Goal: Task Accomplishment & Management: Complete application form

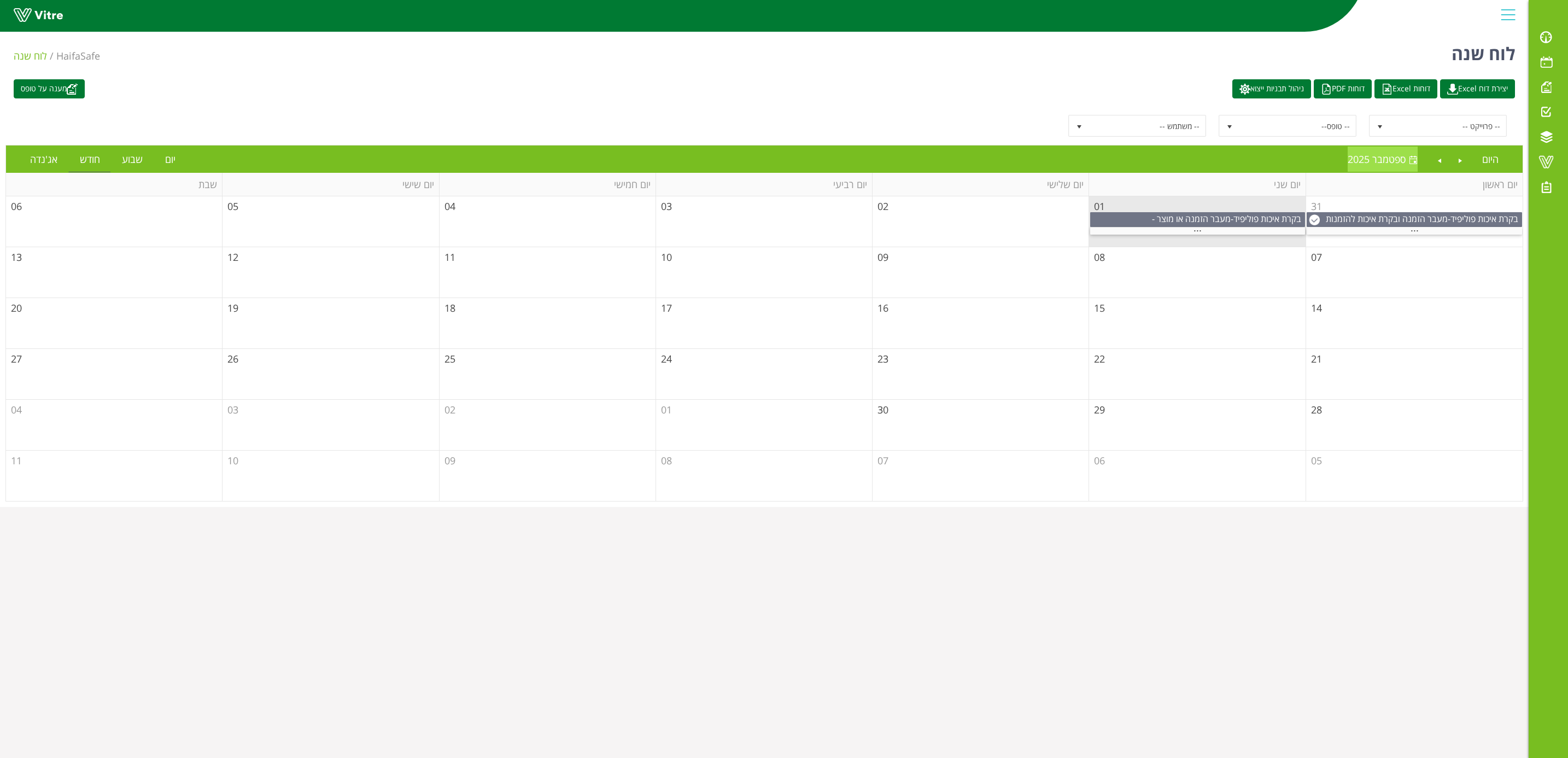
click at [1416, 164] on span at bounding box center [1413, 161] width 9 height 9
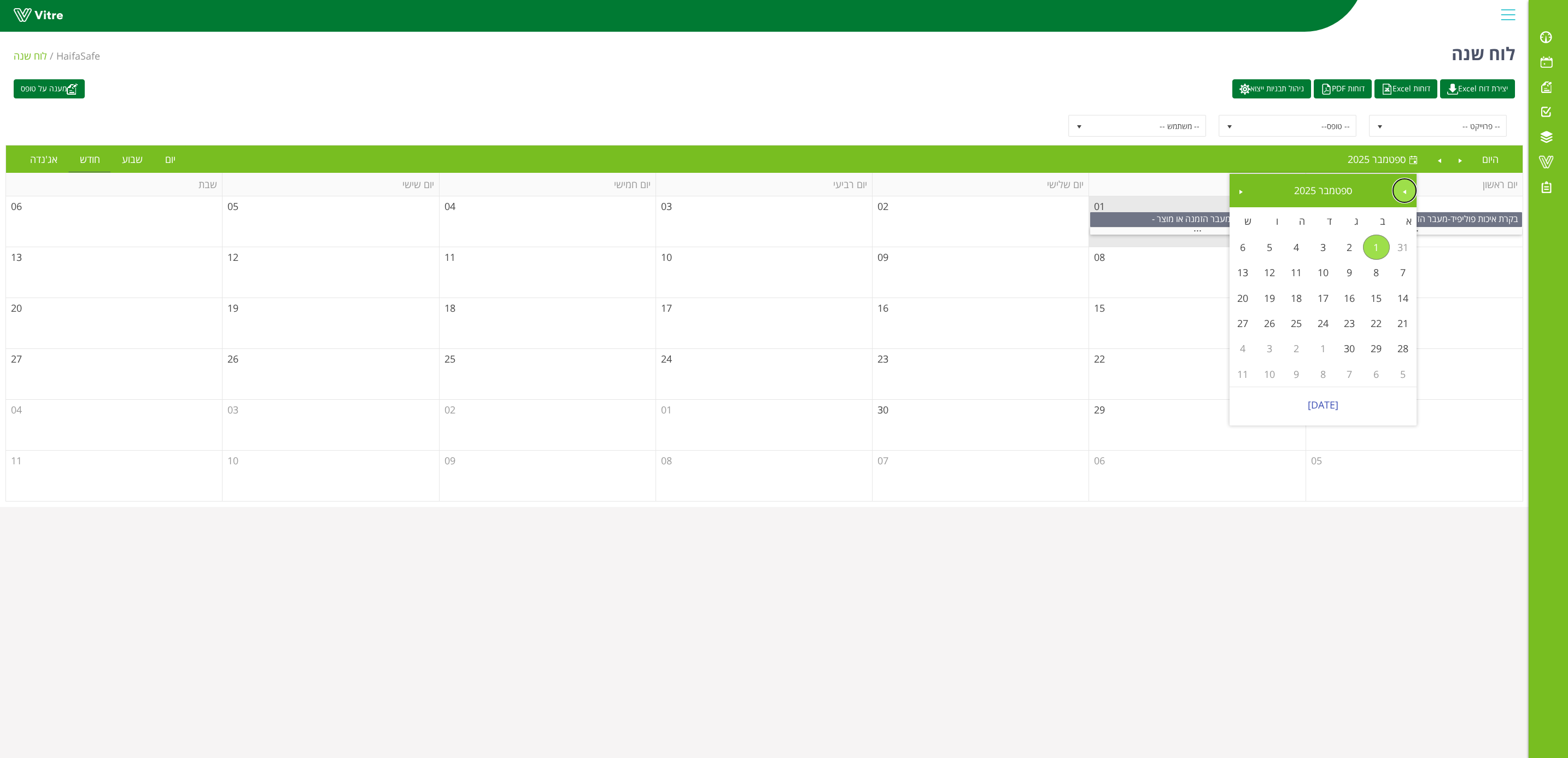
click at [1401, 189] on span "Previous" at bounding box center [1404, 192] width 9 height 9
click at [1404, 374] on link "31" at bounding box center [1403, 374] width 27 height 25
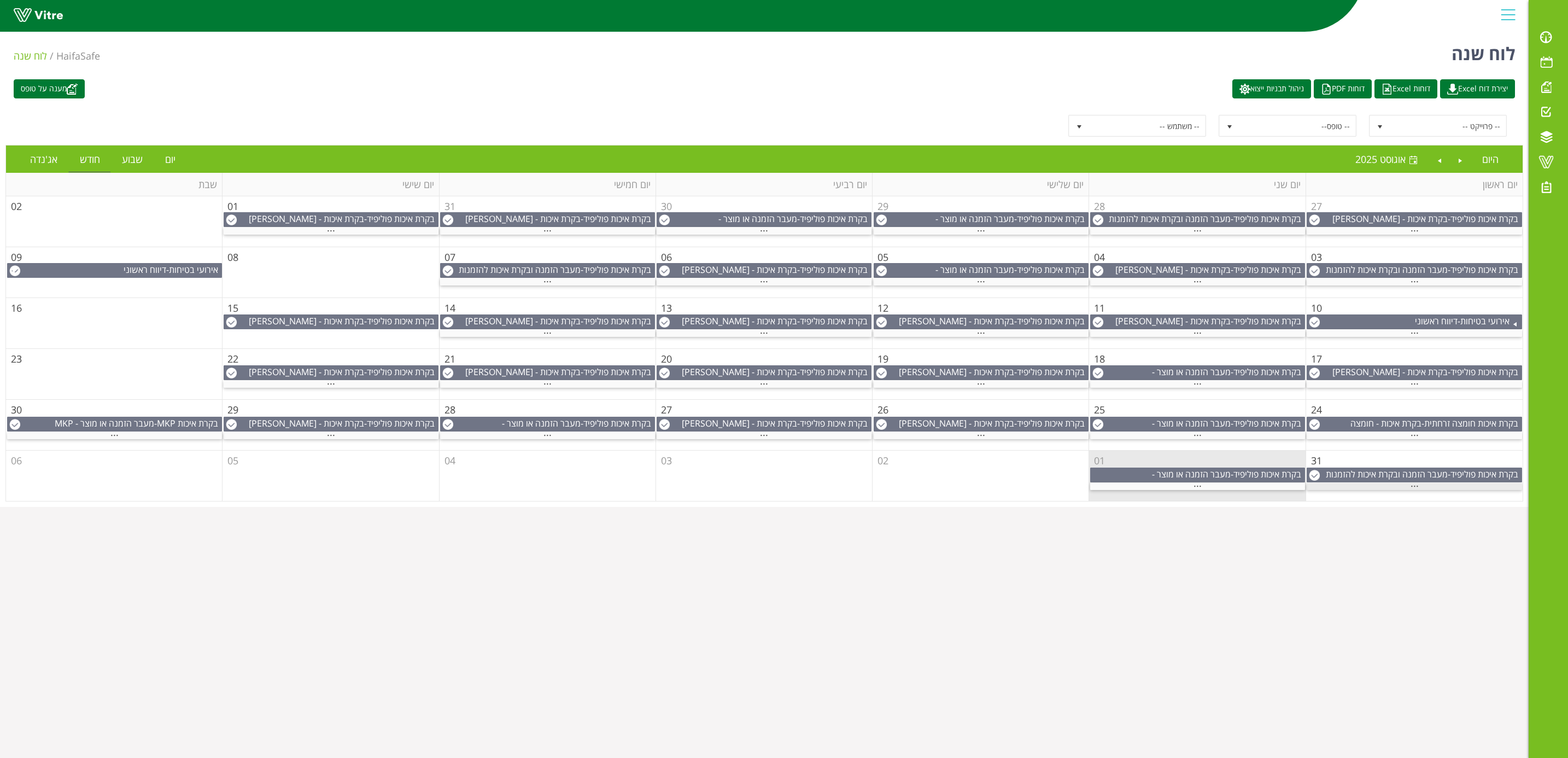
click at [1417, 489] on span "..." at bounding box center [1414, 484] width 8 height 12
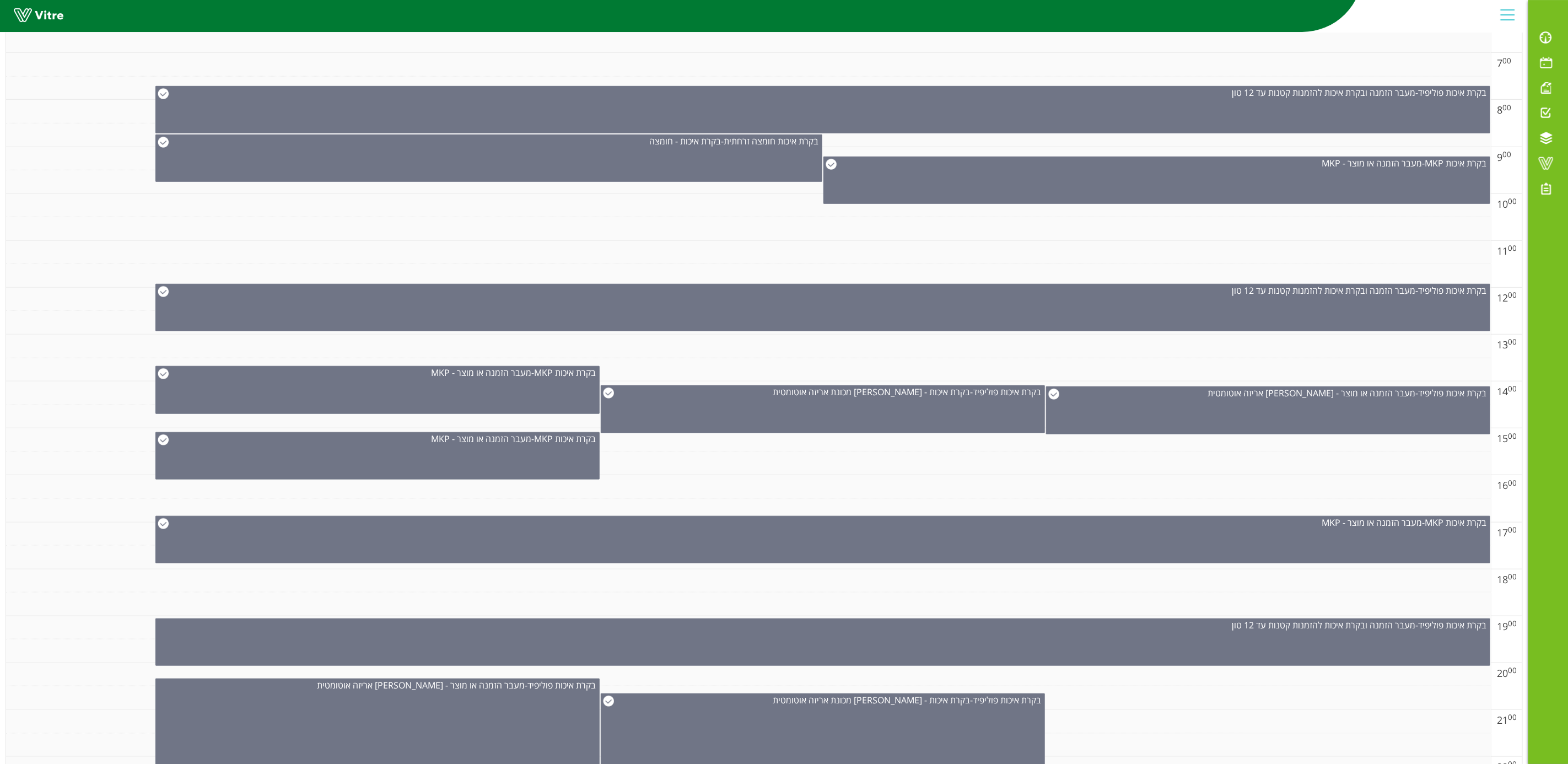
scroll to position [581, 0]
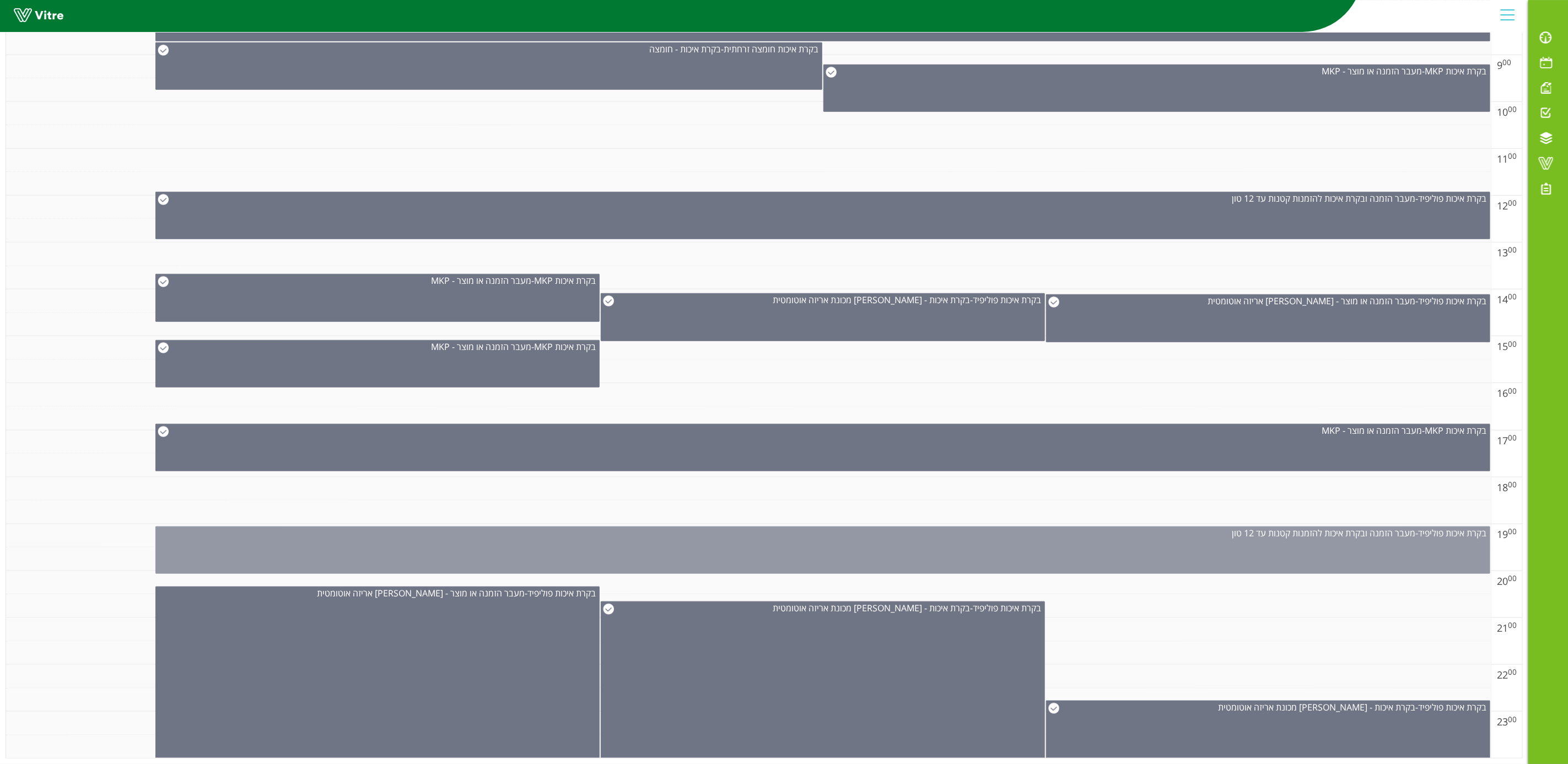
click at [1393, 532] on div "בקרת איכות פוליפיד - מעבר הזמנה ובקרת איכות להזמנות קטנות עד 12 טון" at bounding box center [822, 550] width 1335 height 47
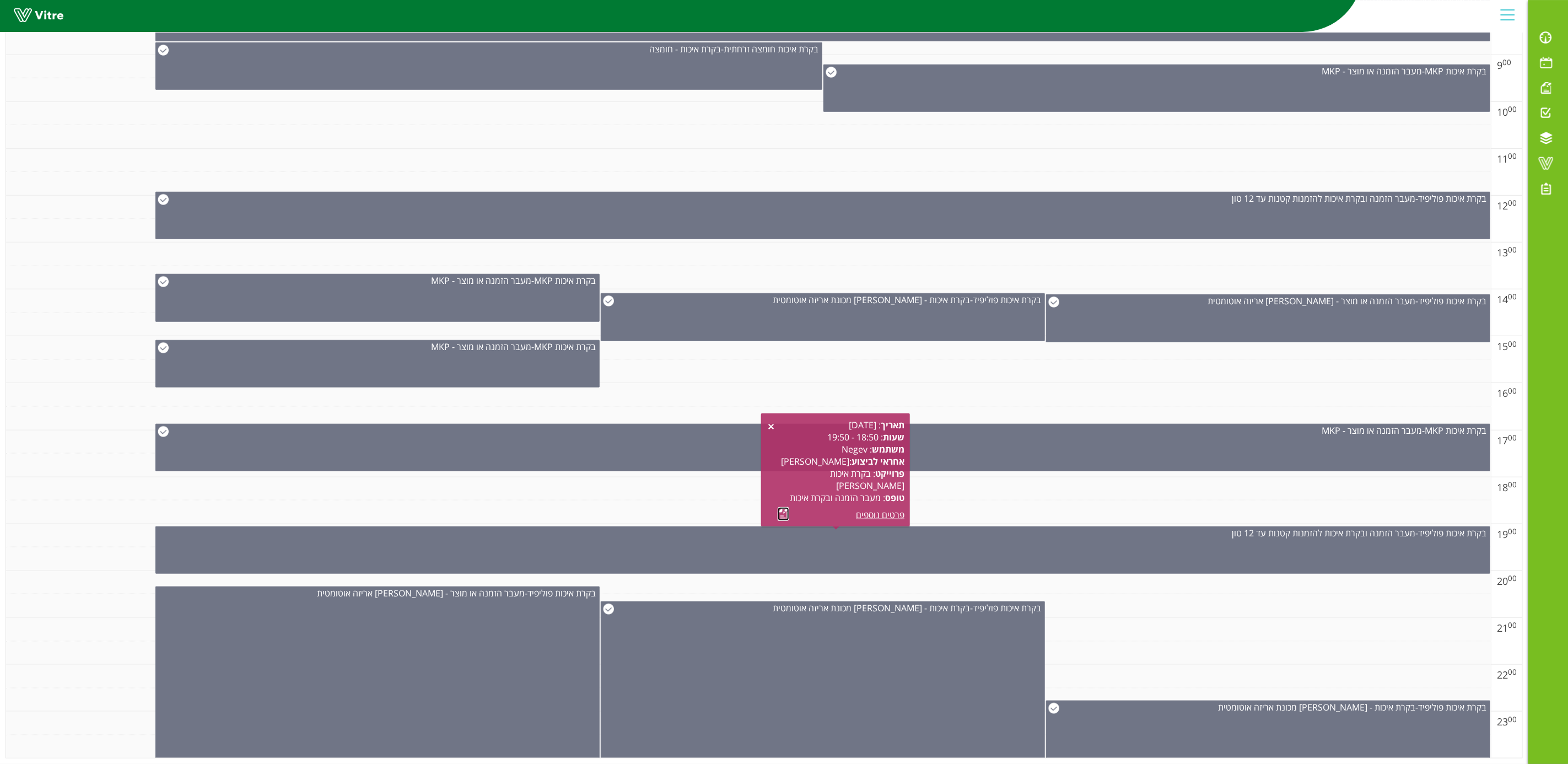
click at [781, 508] on link at bounding box center [783, 514] width 11 height 13
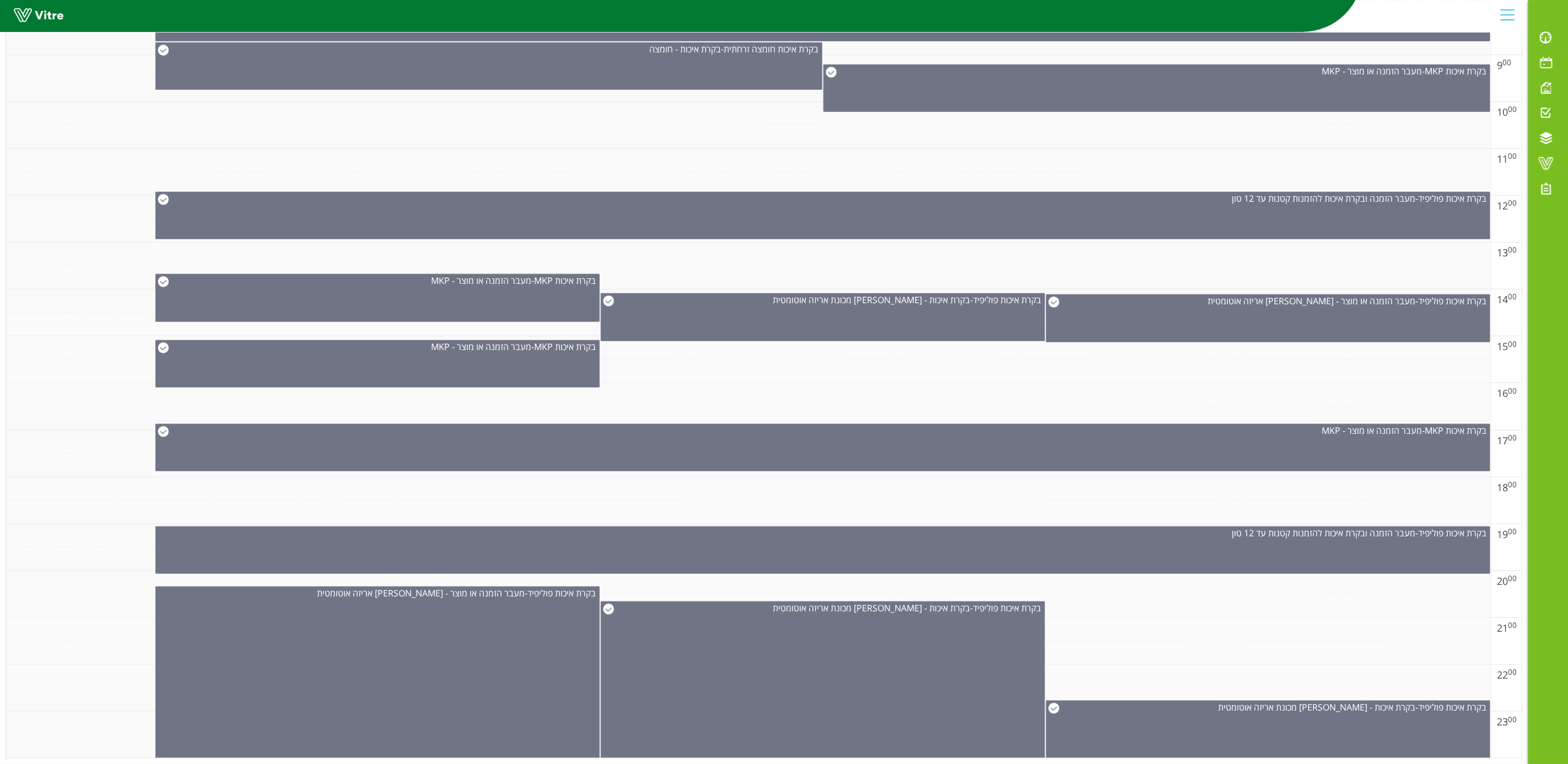
scroll to position [1, 0]
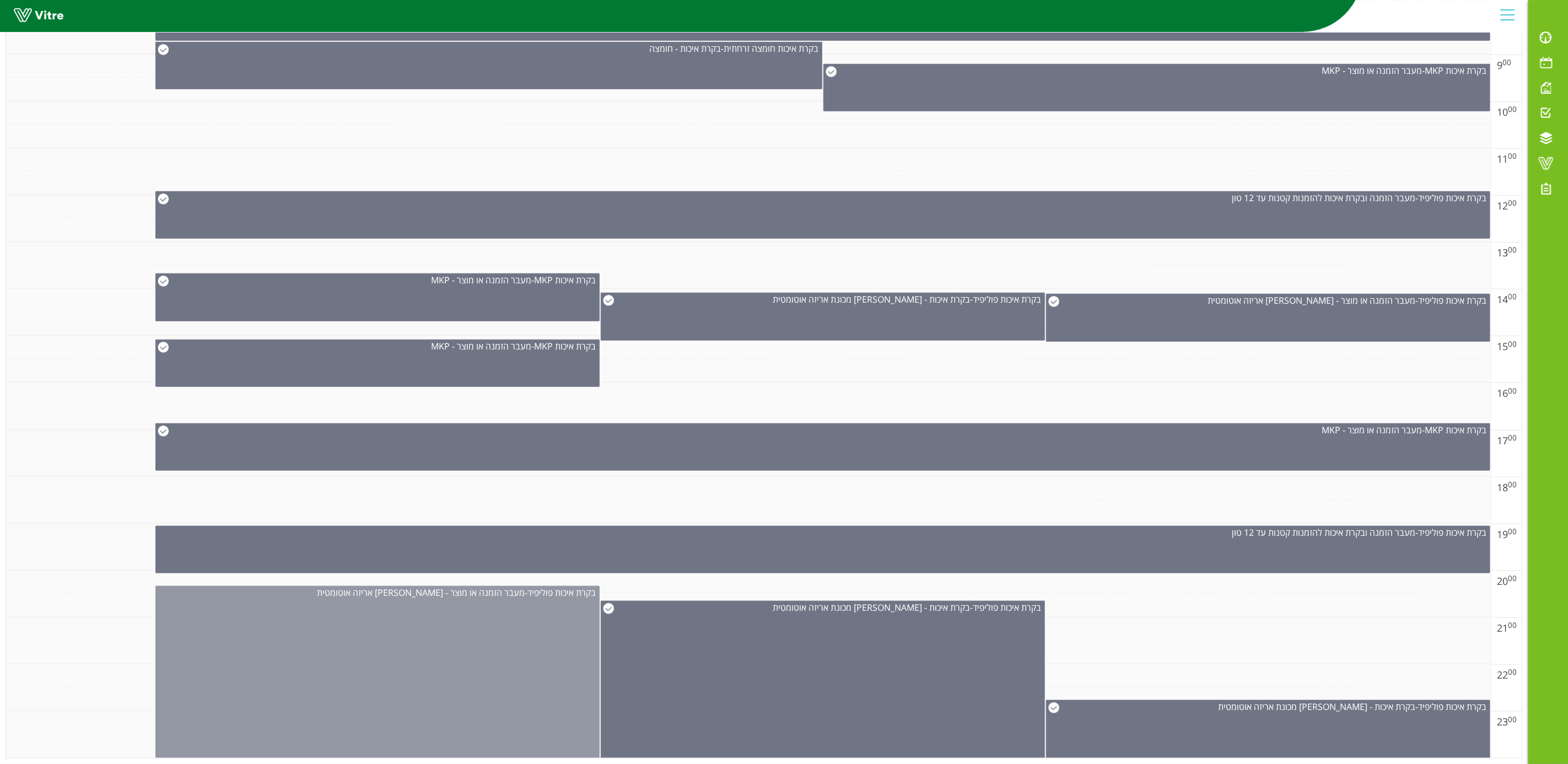
click at [354, 674] on div "בקרת איכות פוליפיד - מעבר הזמנה או מוצר - פוליפיד אריזה אוטומטית" at bounding box center [377, 679] width 444 height 184
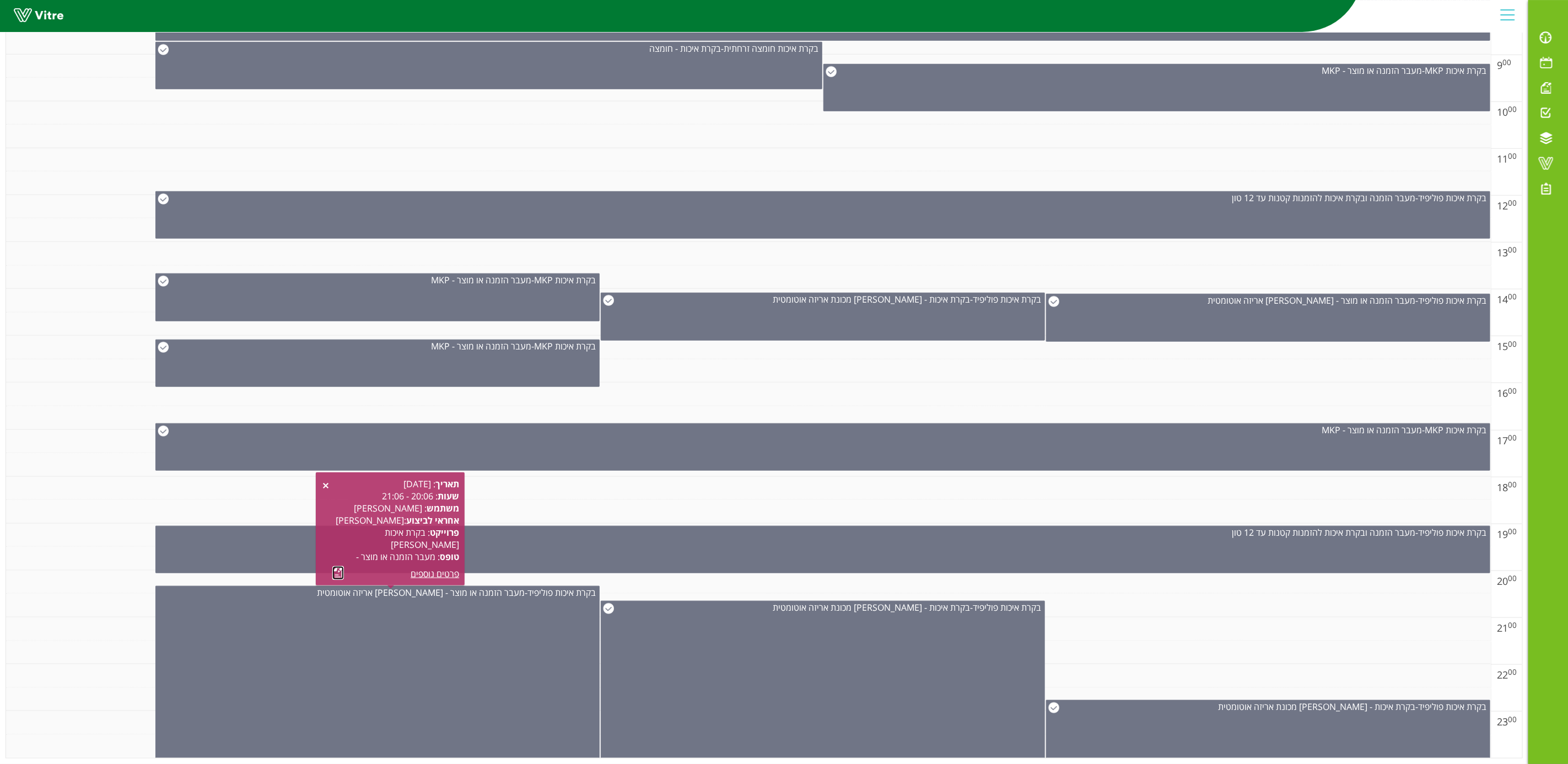
click at [336, 566] on link at bounding box center [337, 573] width 11 height 13
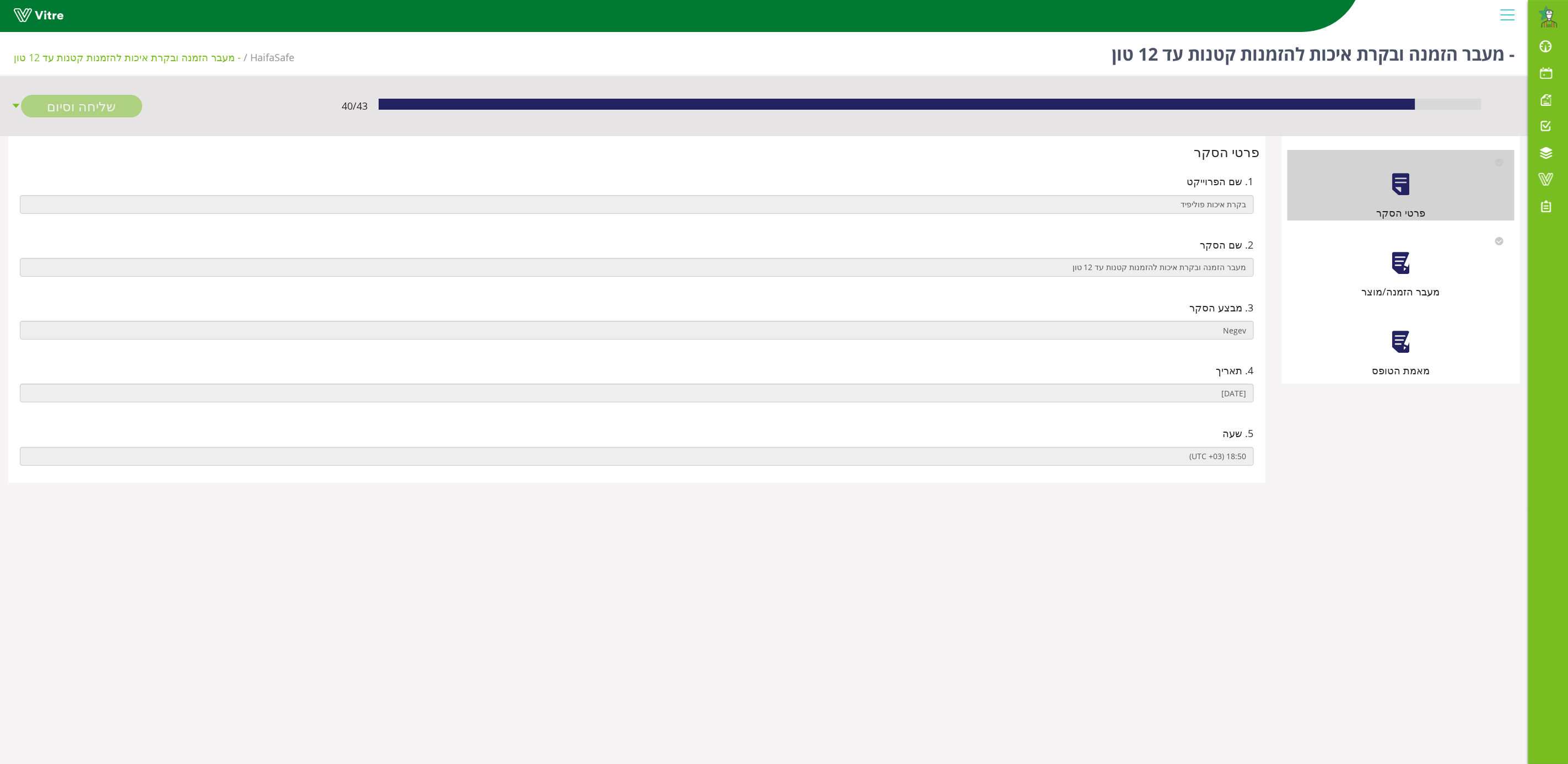
click at [1409, 285] on div "מעבר הזמנה/מוצר" at bounding box center [1401, 292] width 227 height 16
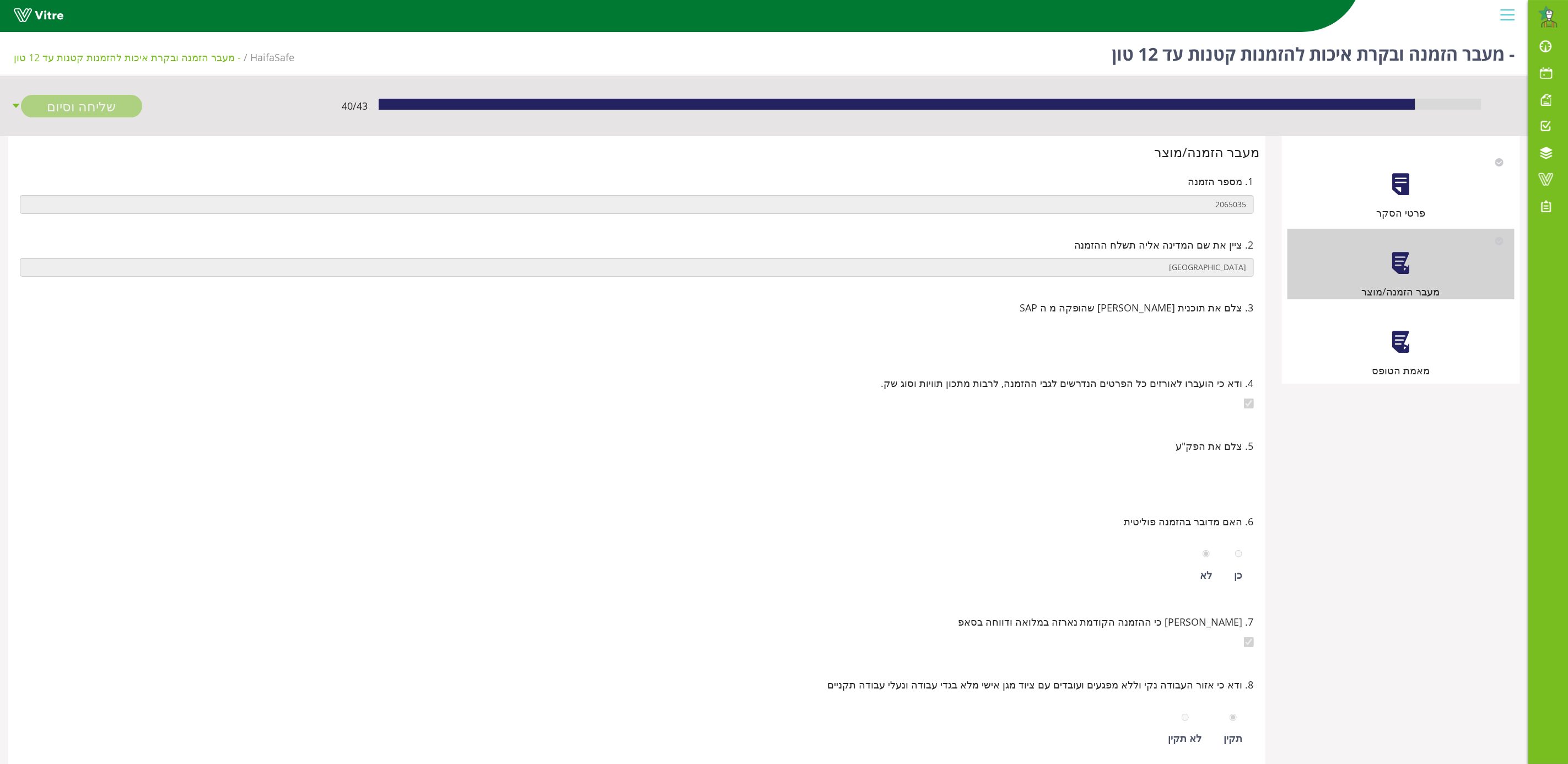
click at [1412, 349] on div at bounding box center [1400, 342] width 25 height 25
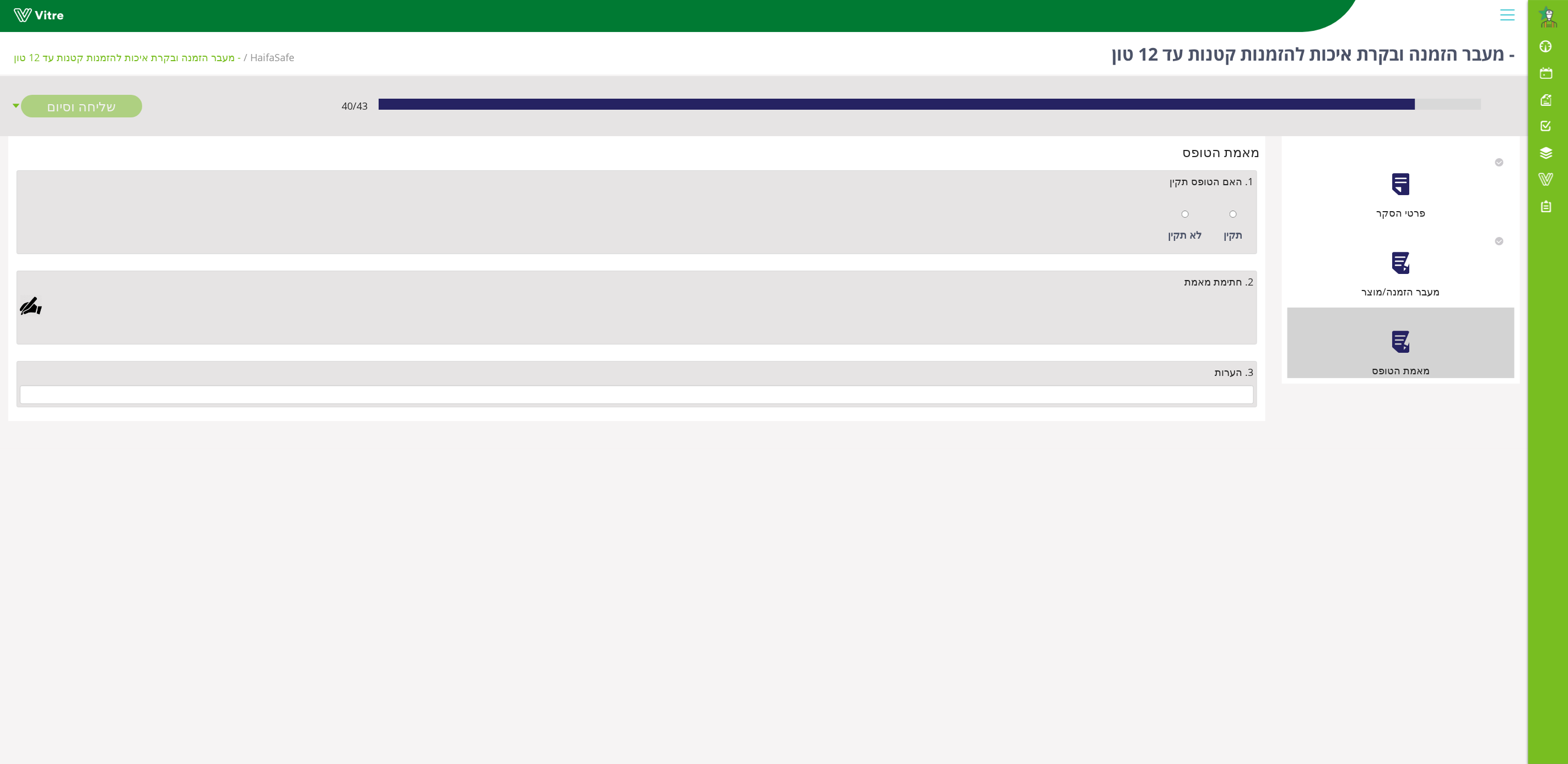
click at [1237, 212] on div "תקין" at bounding box center [1234, 226] width 30 height 51
radio input "true"
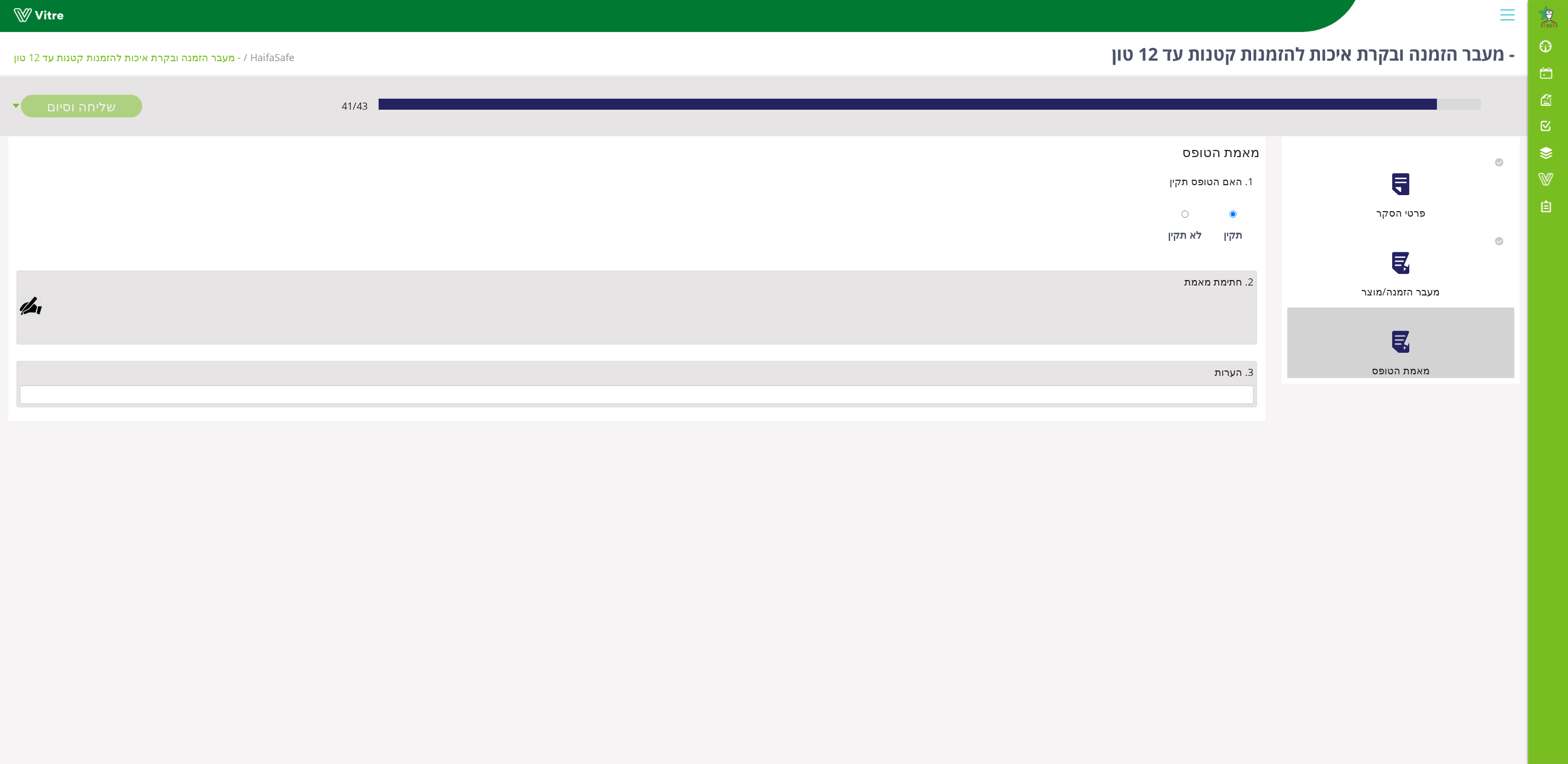
click at [30, 307] on div at bounding box center [30, 305] width 22 height 22
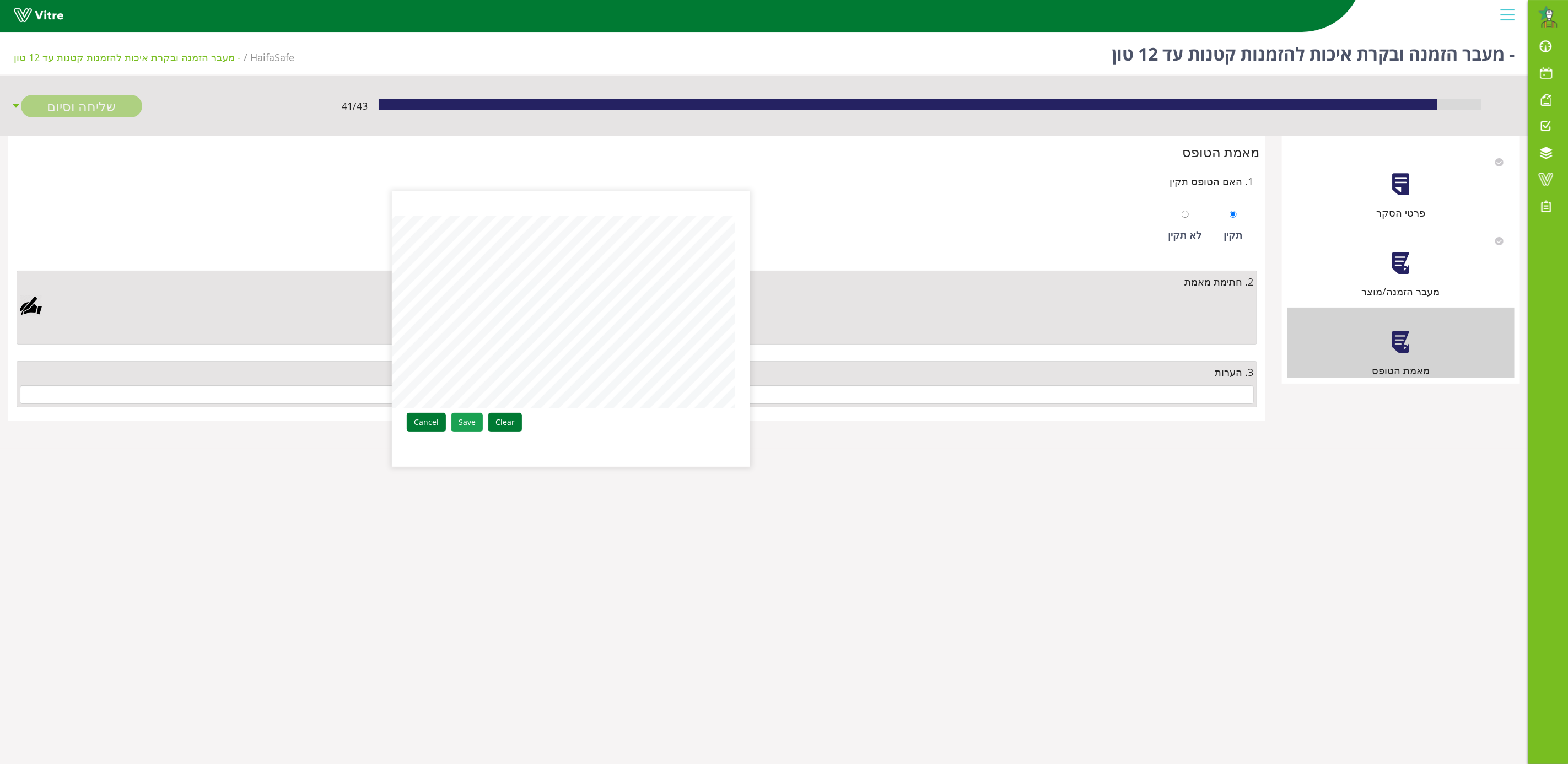
click at [468, 422] on link "Save" at bounding box center [467, 422] width 31 height 19
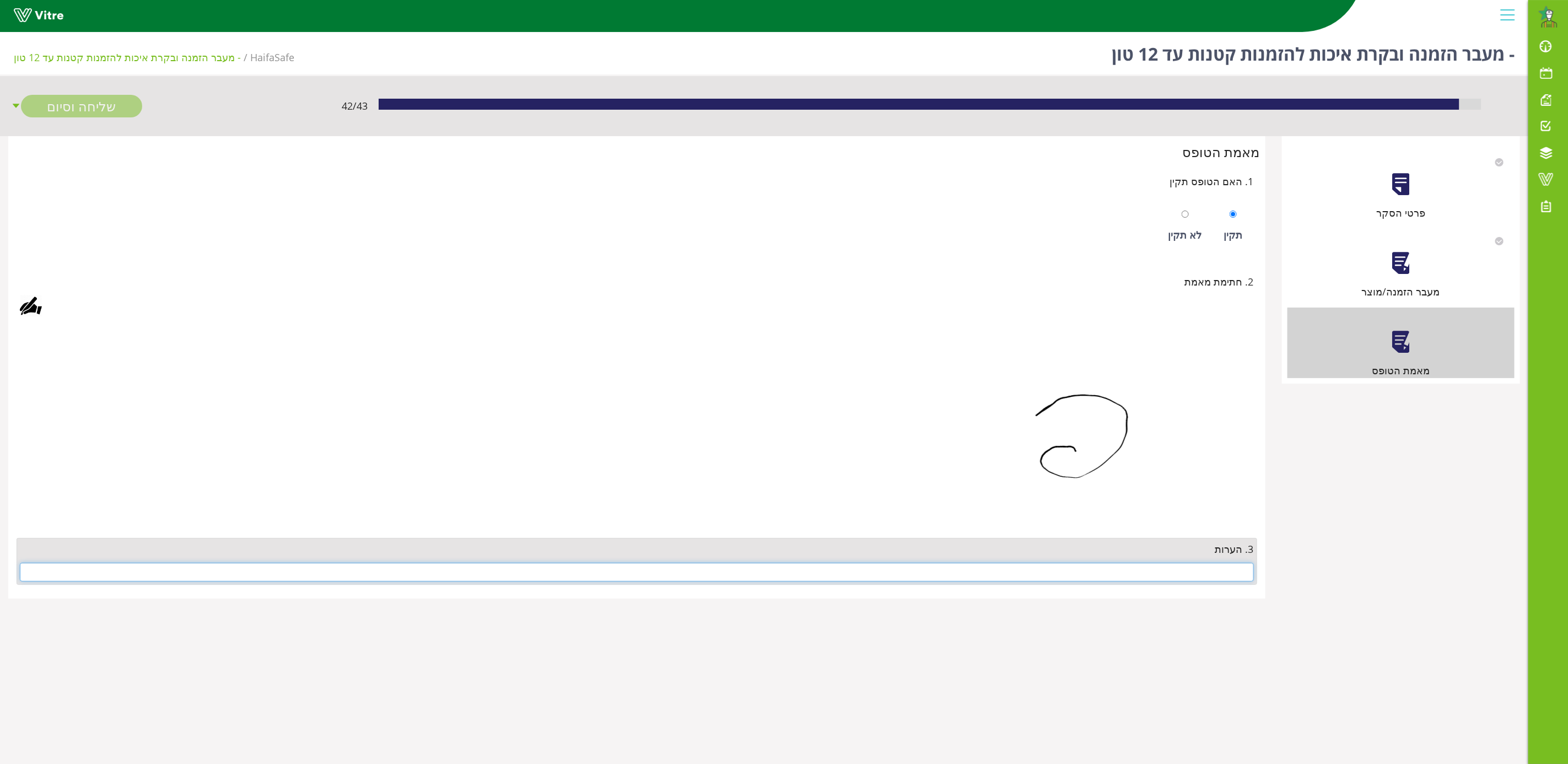
click at [1176, 580] on input "text" at bounding box center [636, 572] width 1234 height 19
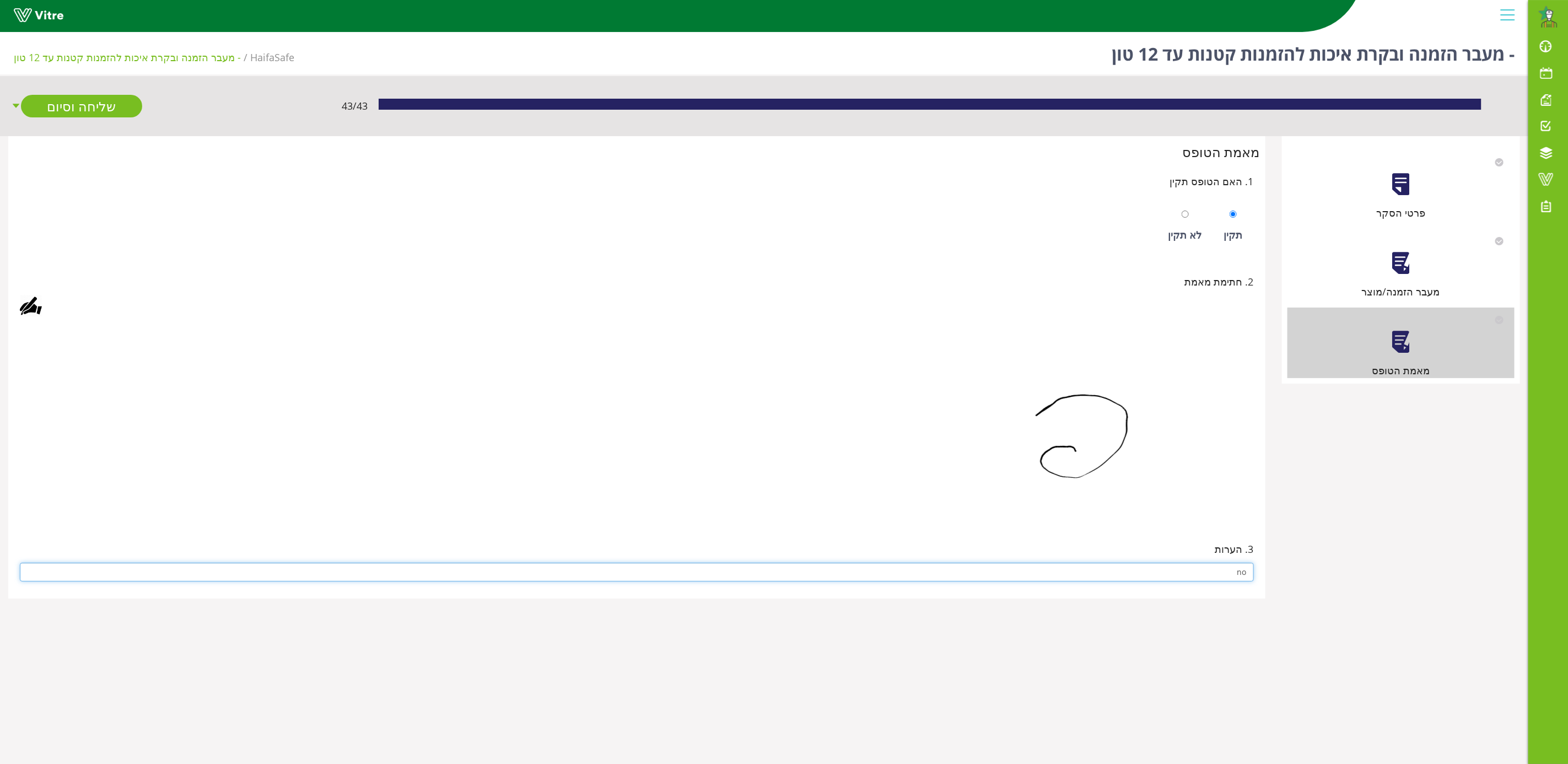
type input "no"
click at [918, 474] on img at bounding box center [1075, 421] width 358 height 193
click at [104, 108] on link "שליחה וסיום" at bounding box center [82, 106] width 121 height 22
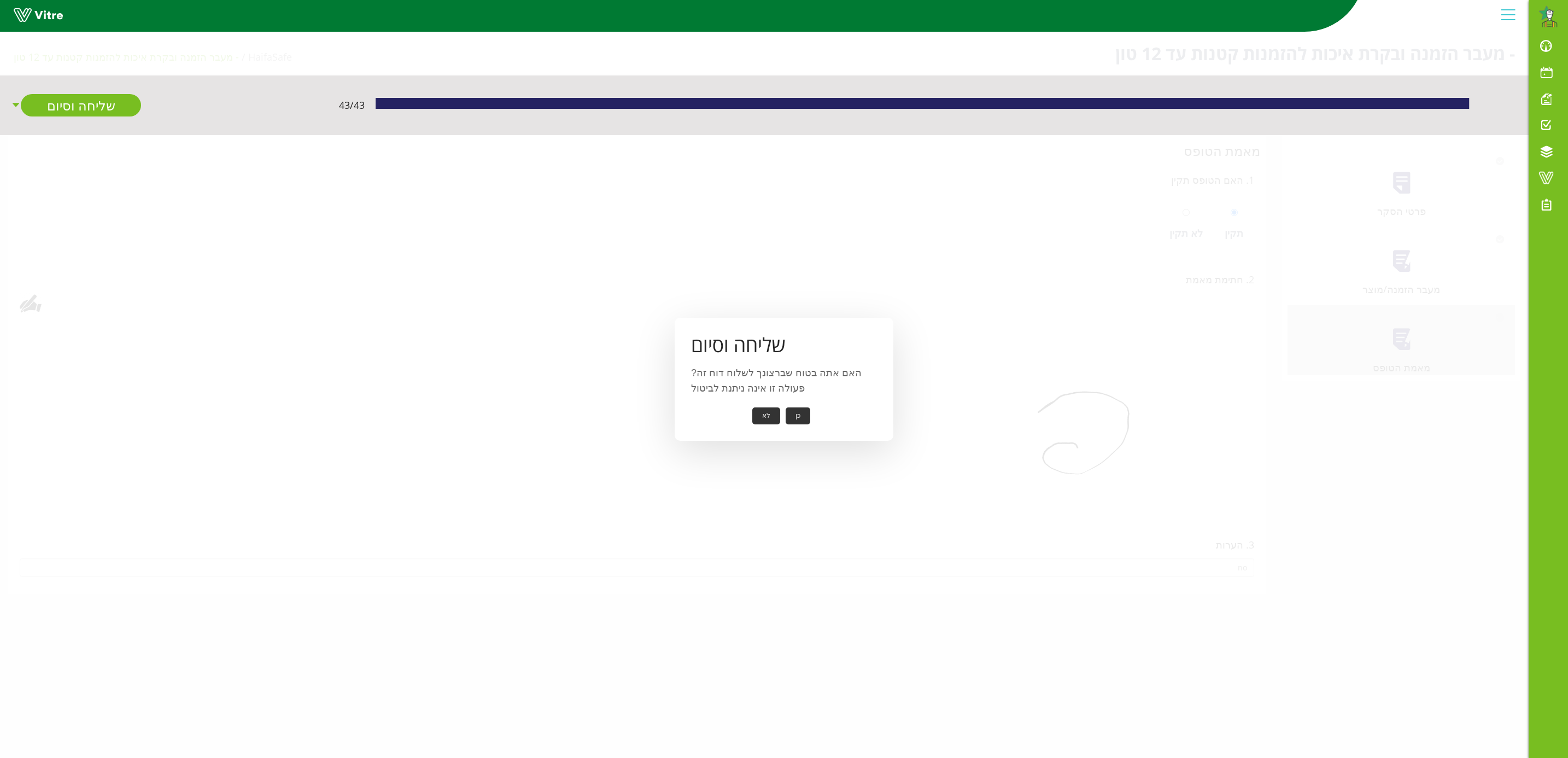
click at [796, 419] on button "כן" at bounding box center [798, 416] width 25 height 17
click at [781, 411] on button "אישור" at bounding box center [781, 408] width 36 height 17
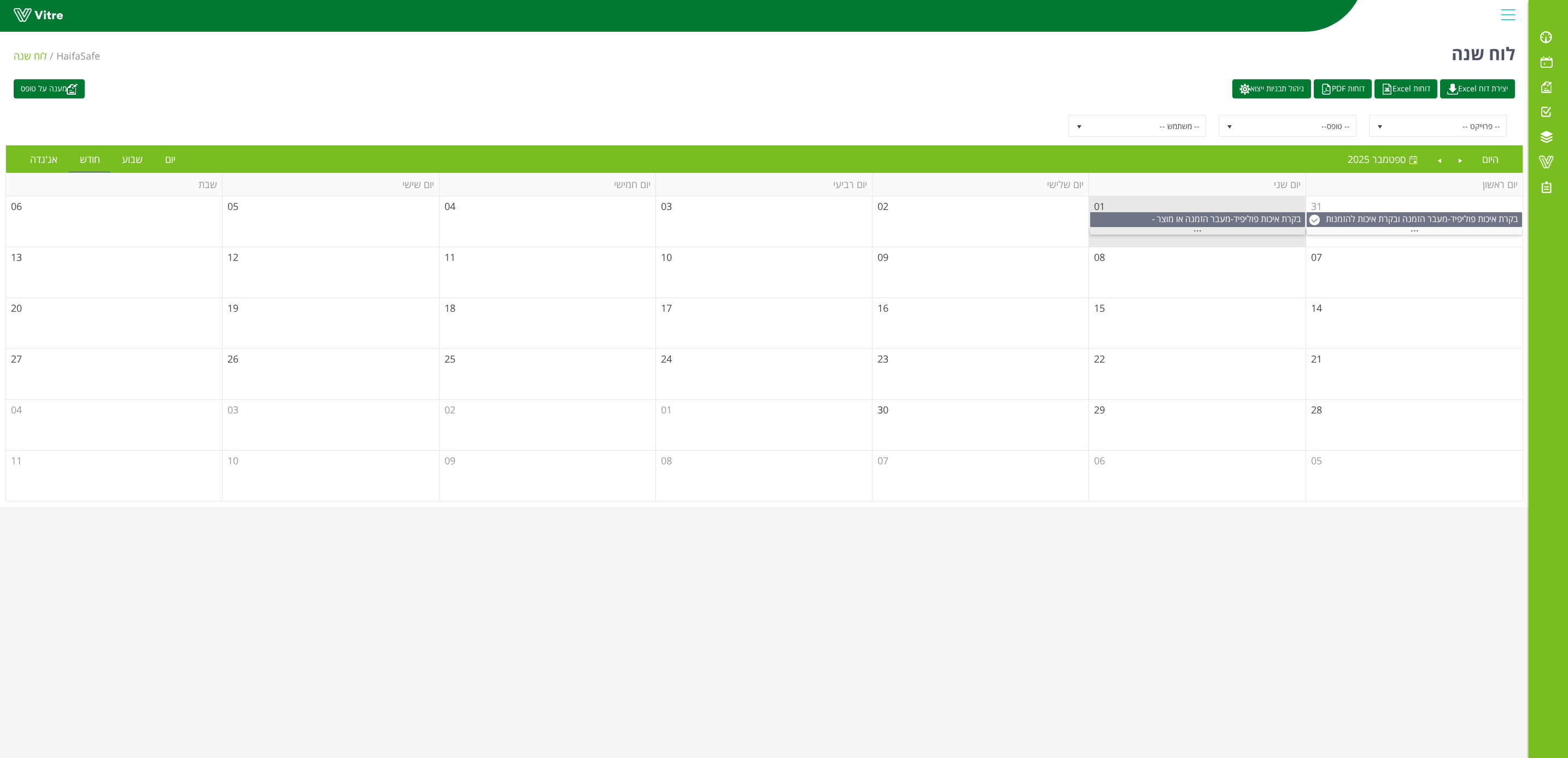
click at [1199, 233] on span "..." at bounding box center [1197, 228] width 8 height 12
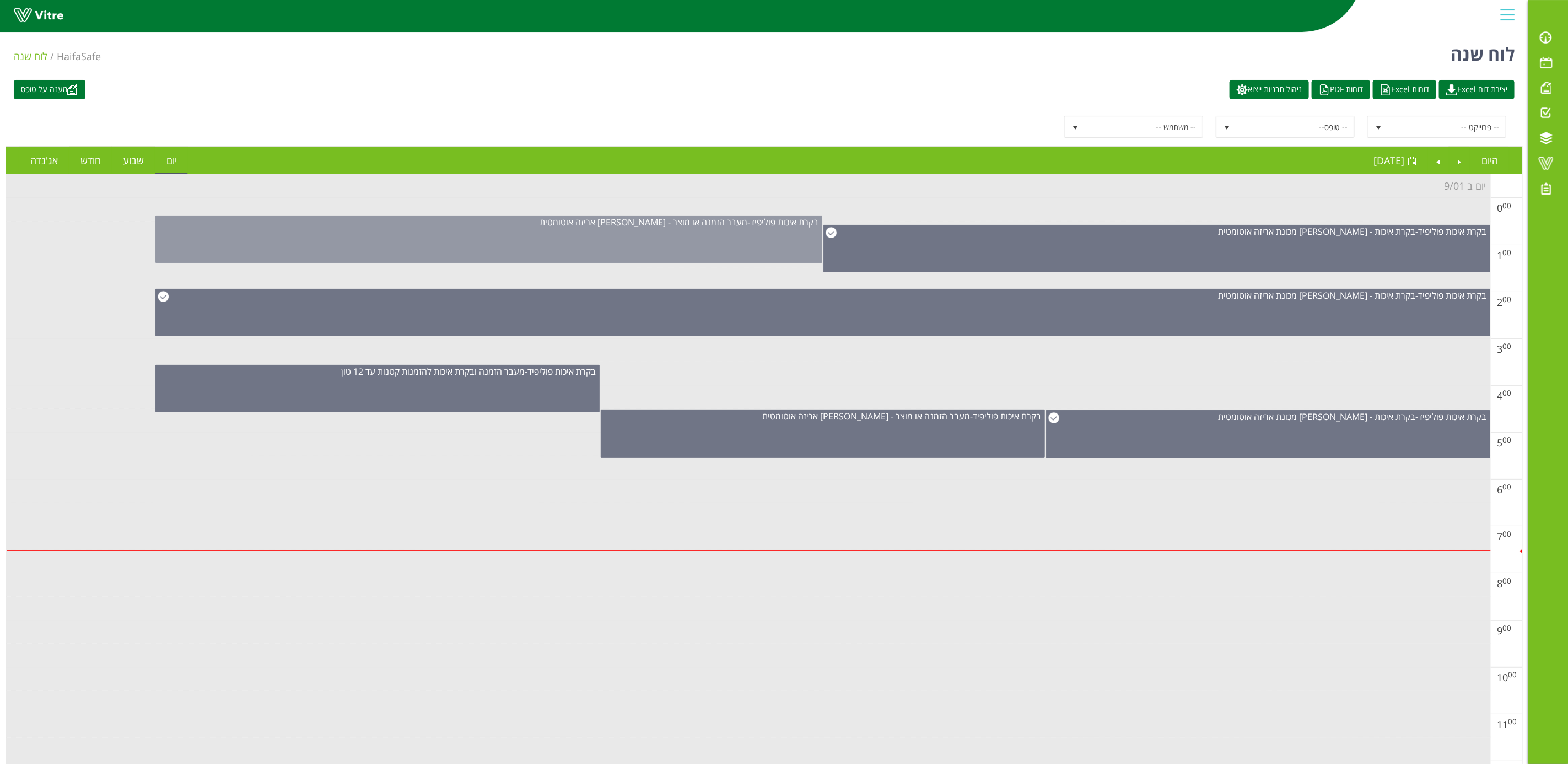
click at [597, 232] on div "בקרת איכות [PERSON_NAME] - מעבר הזמנה או מוצר - [PERSON_NAME] אריזה אוטומטית" at bounding box center [489, 239] width 667 height 47
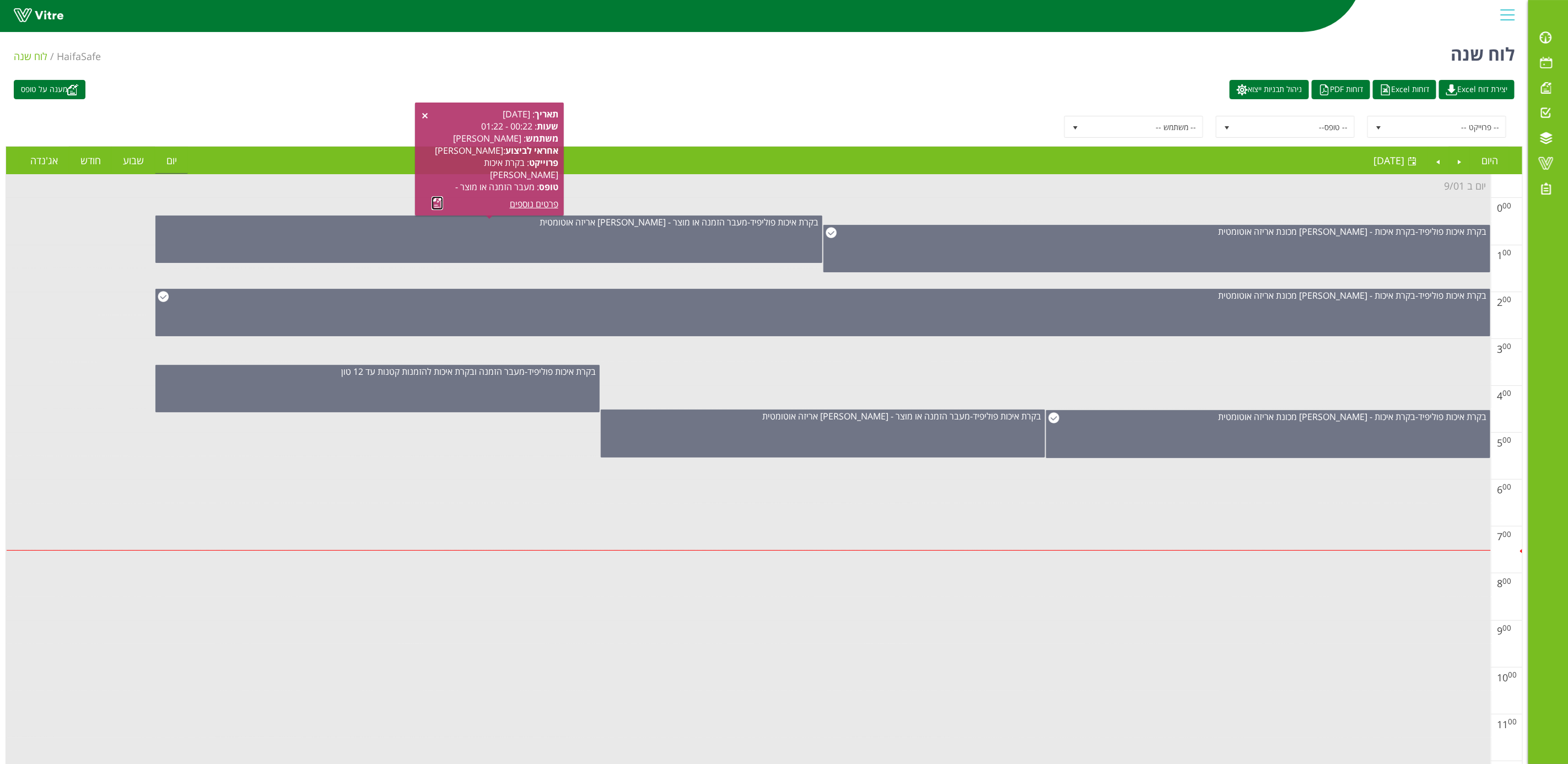
click at [434, 200] on link at bounding box center [437, 203] width 11 height 13
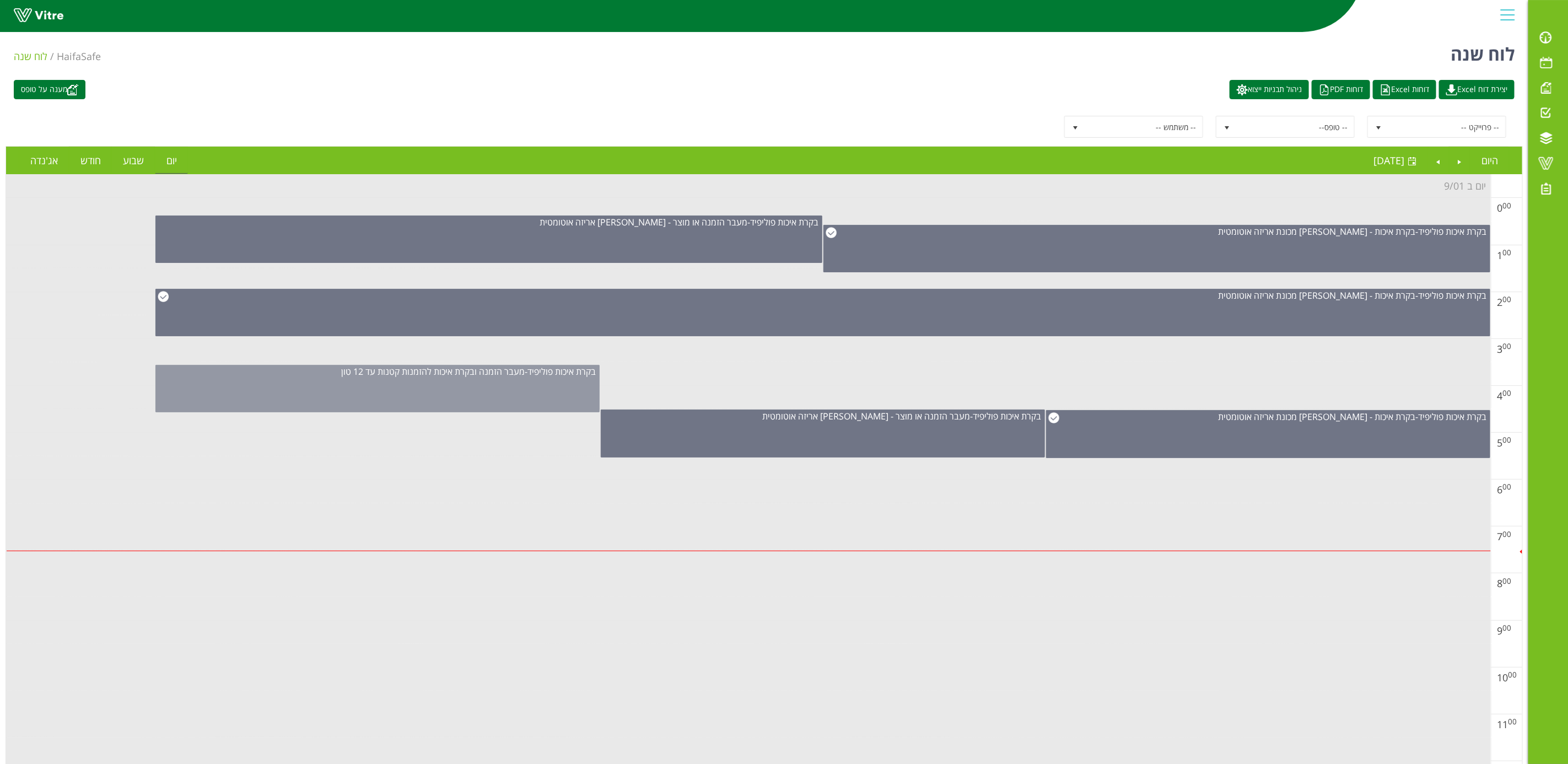
click at [501, 376] on span "מעבר הזמנה ובקרת איכות להזמנות קטנות עד 12 טון" at bounding box center [432, 372] width 184 height 12
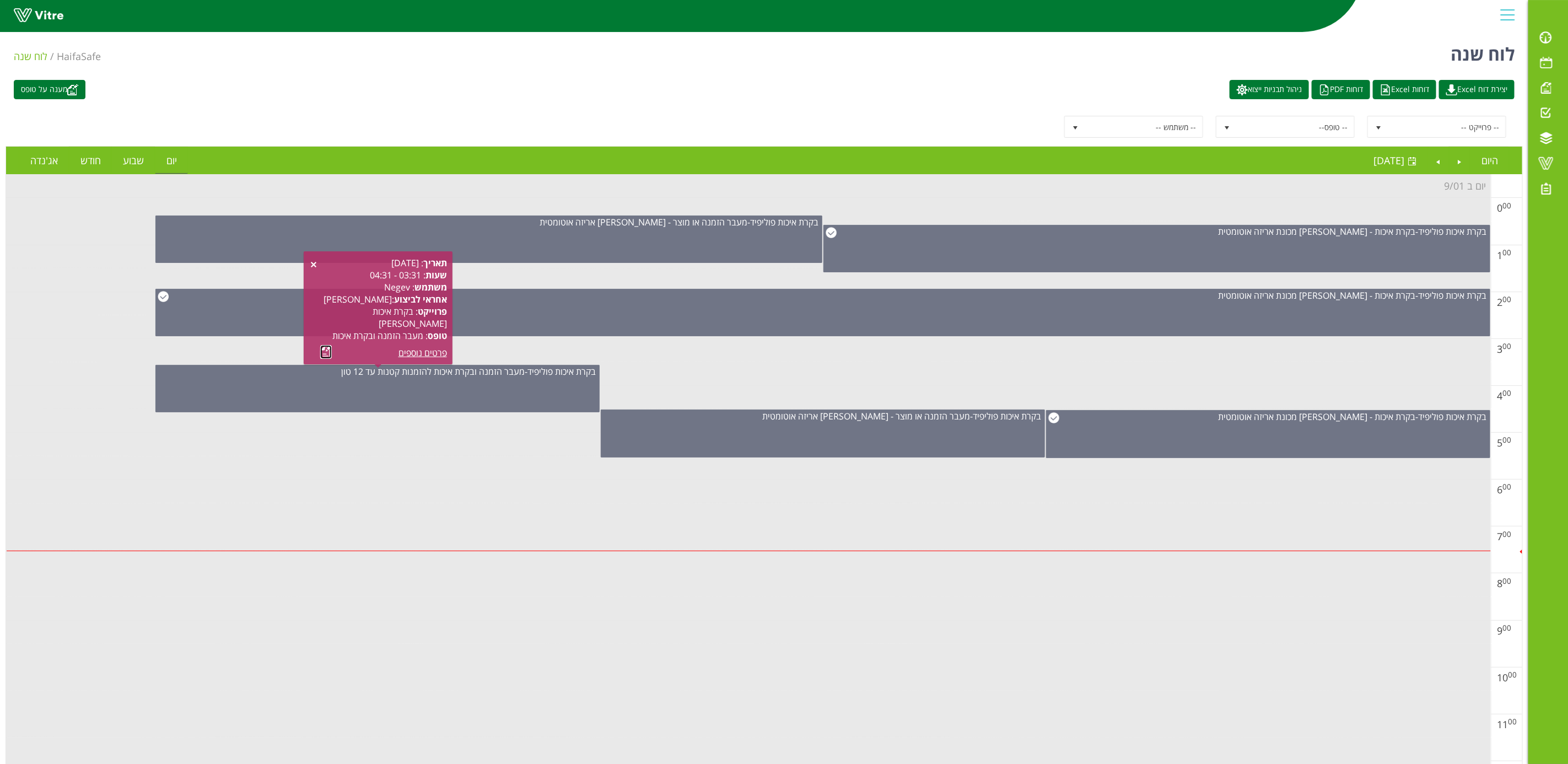
click at [325, 351] on link at bounding box center [325, 352] width 11 height 13
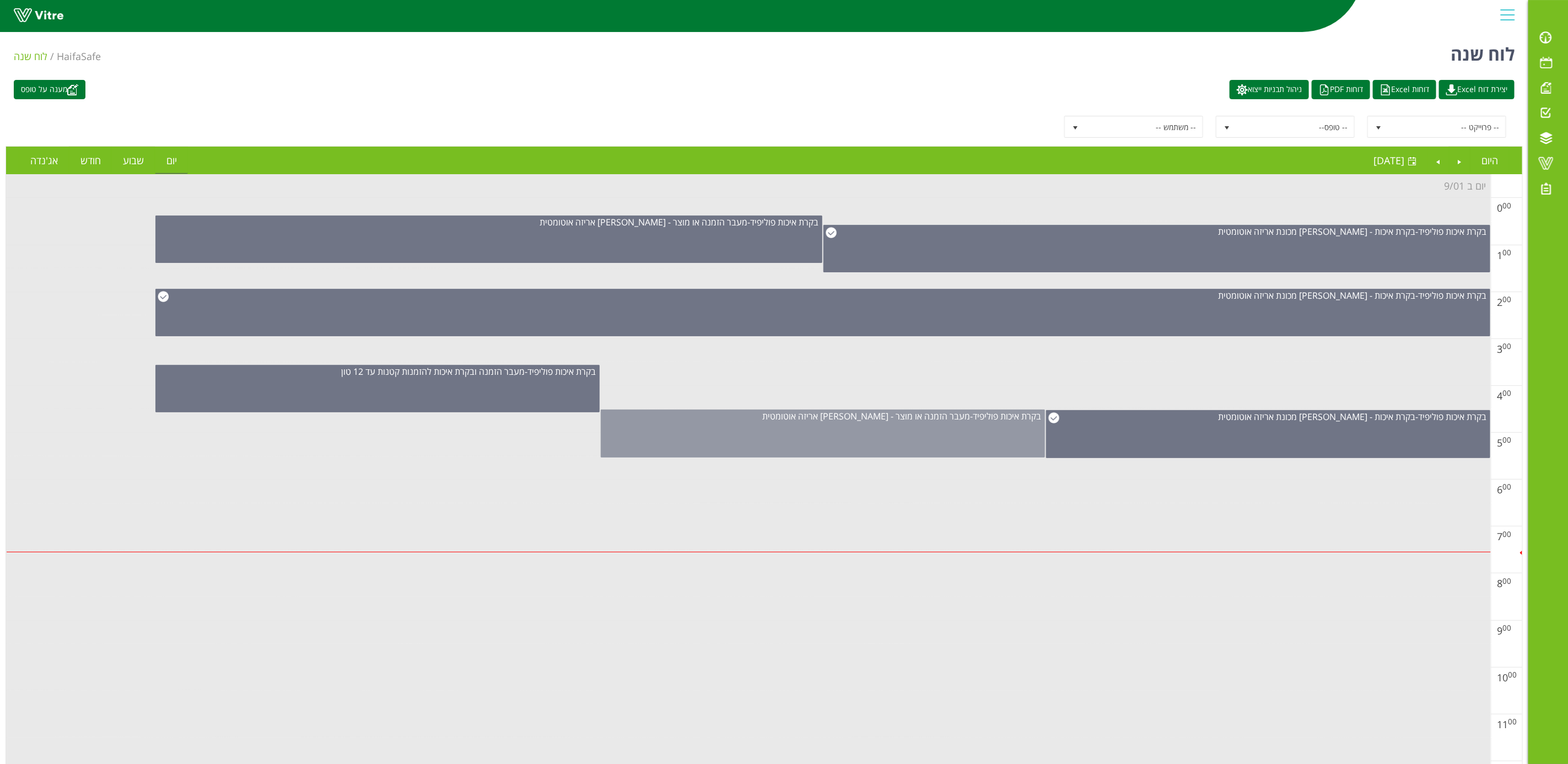
click at [861, 422] on span "מעבר הזמנה או מוצר - [PERSON_NAME] אריזה אוטומטית" at bounding box center [866, 416] width 208 height 12
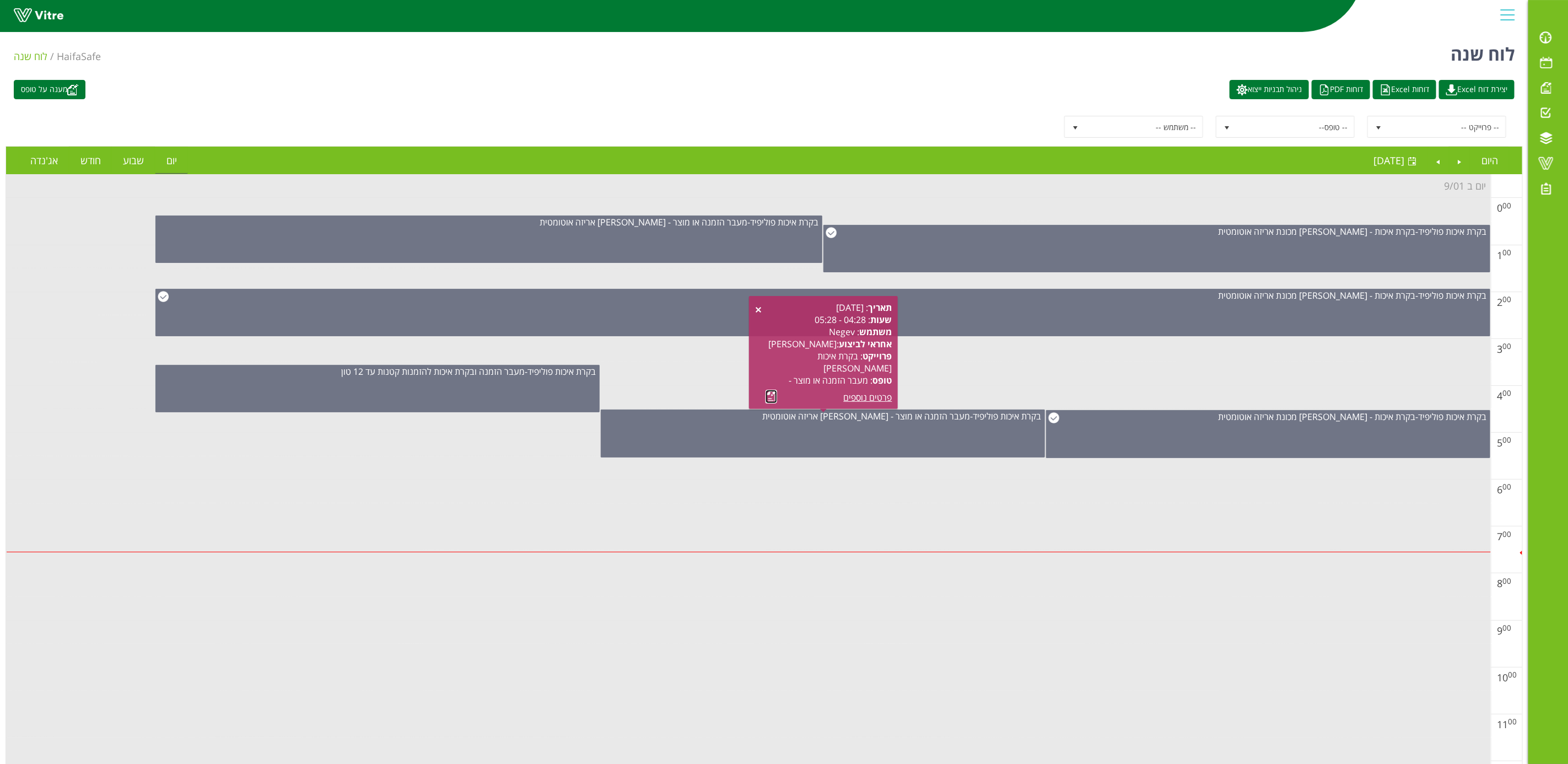
click at [771, 393] on link at bounding box center [771, 397] width 11 height 13
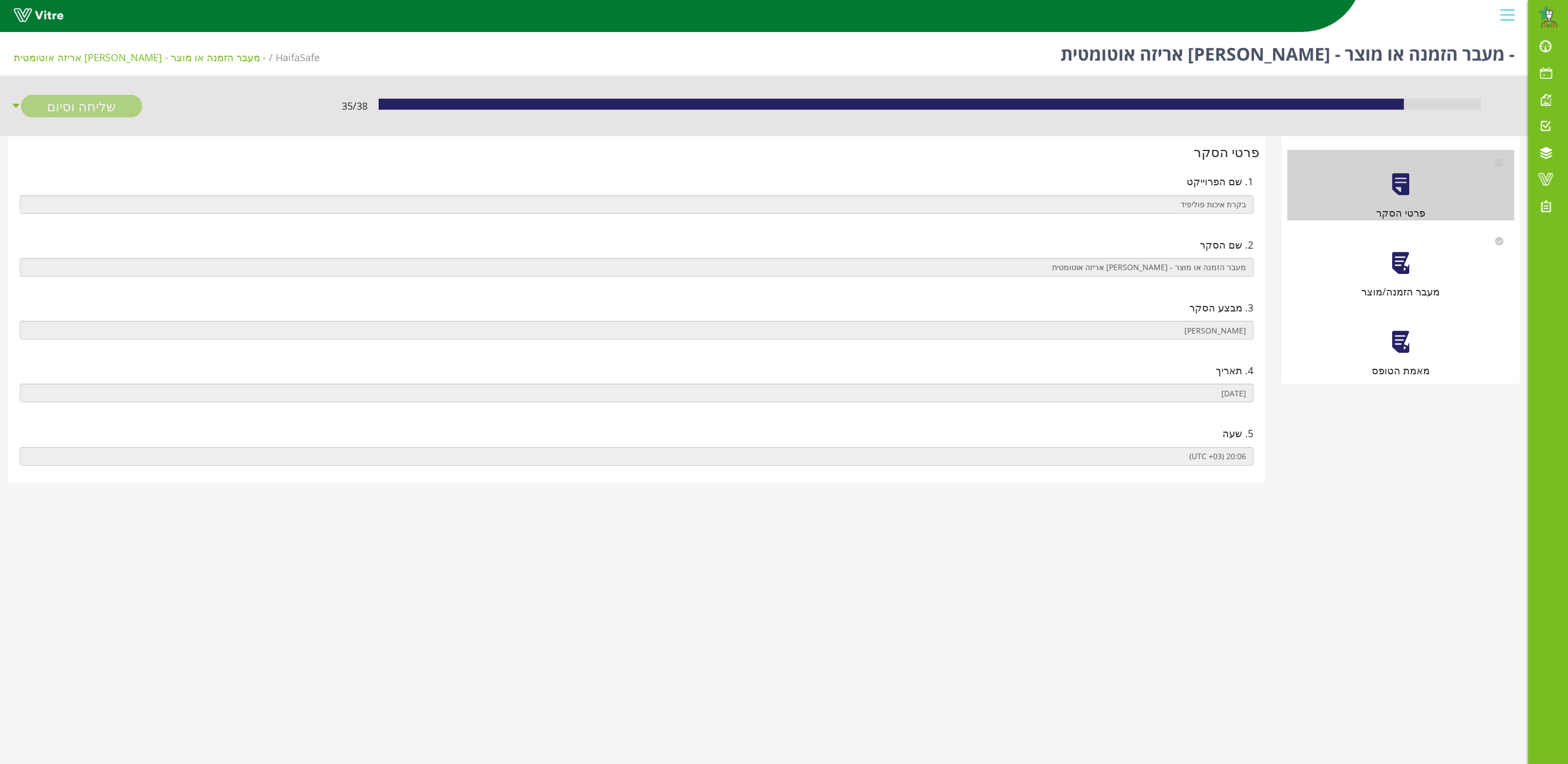
click at [1401, 268] on div at bounding box center [1400, 263] width 25 height 25
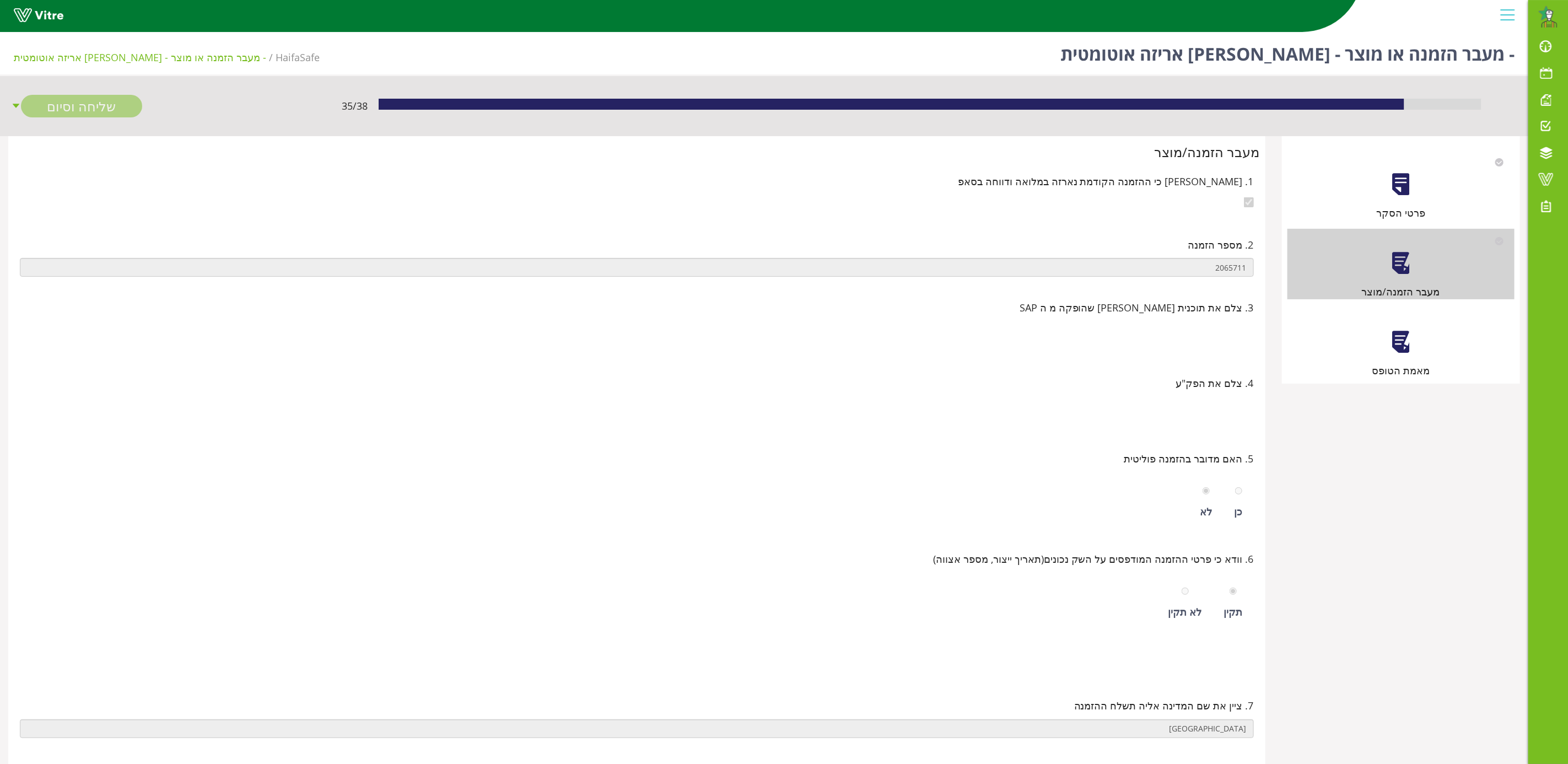
click at [1407, 364] on div "מאמת הטופס" at bounding box center [1401, 370] width 227 height 16
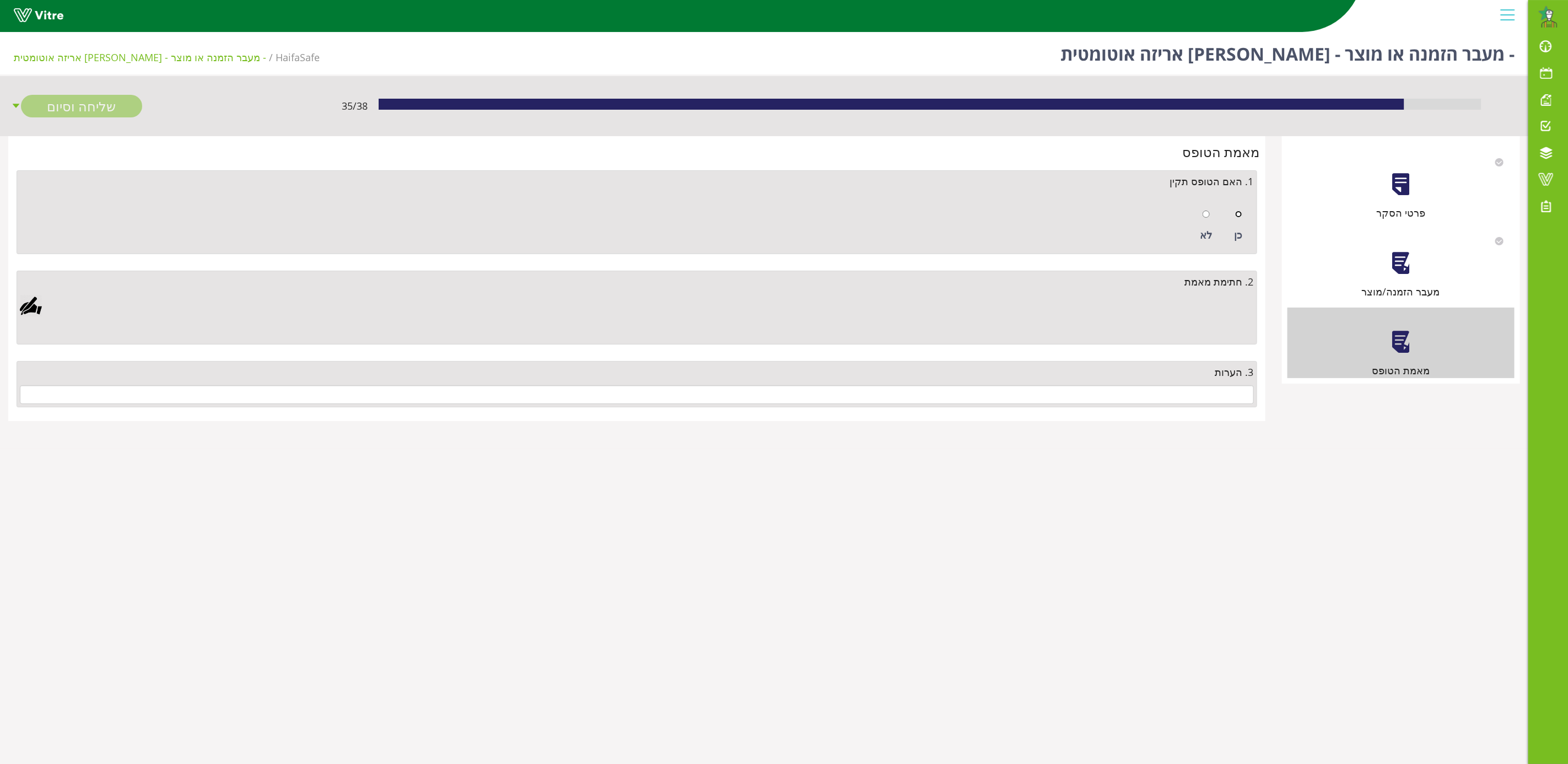
click at [1238, 212] on input "radio" at bounding box center [1239, 214] width 7 height 7
radio input "true"
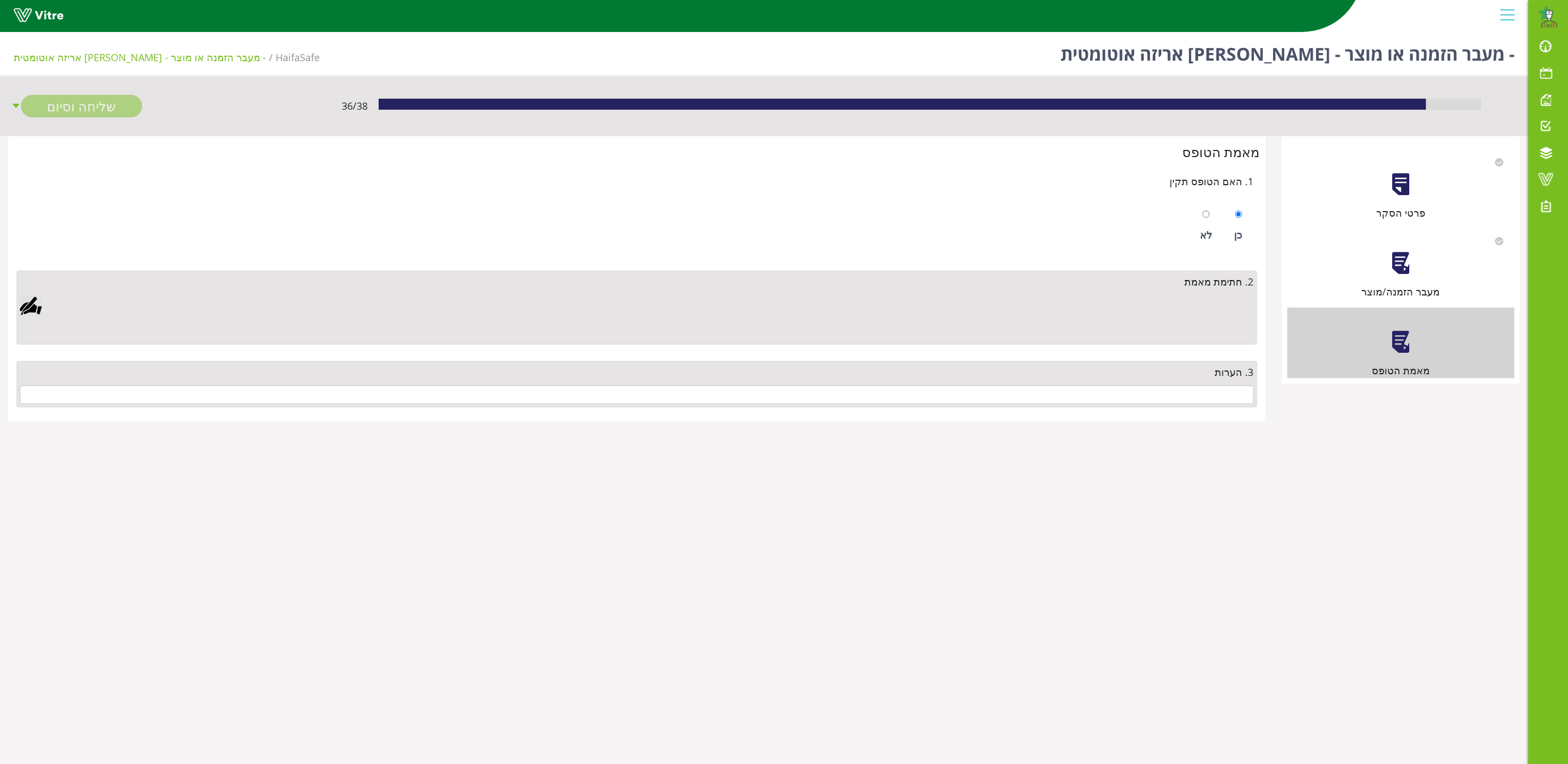
click at [25, 307] on div at bounding box center [30, 305] width 22 height 22
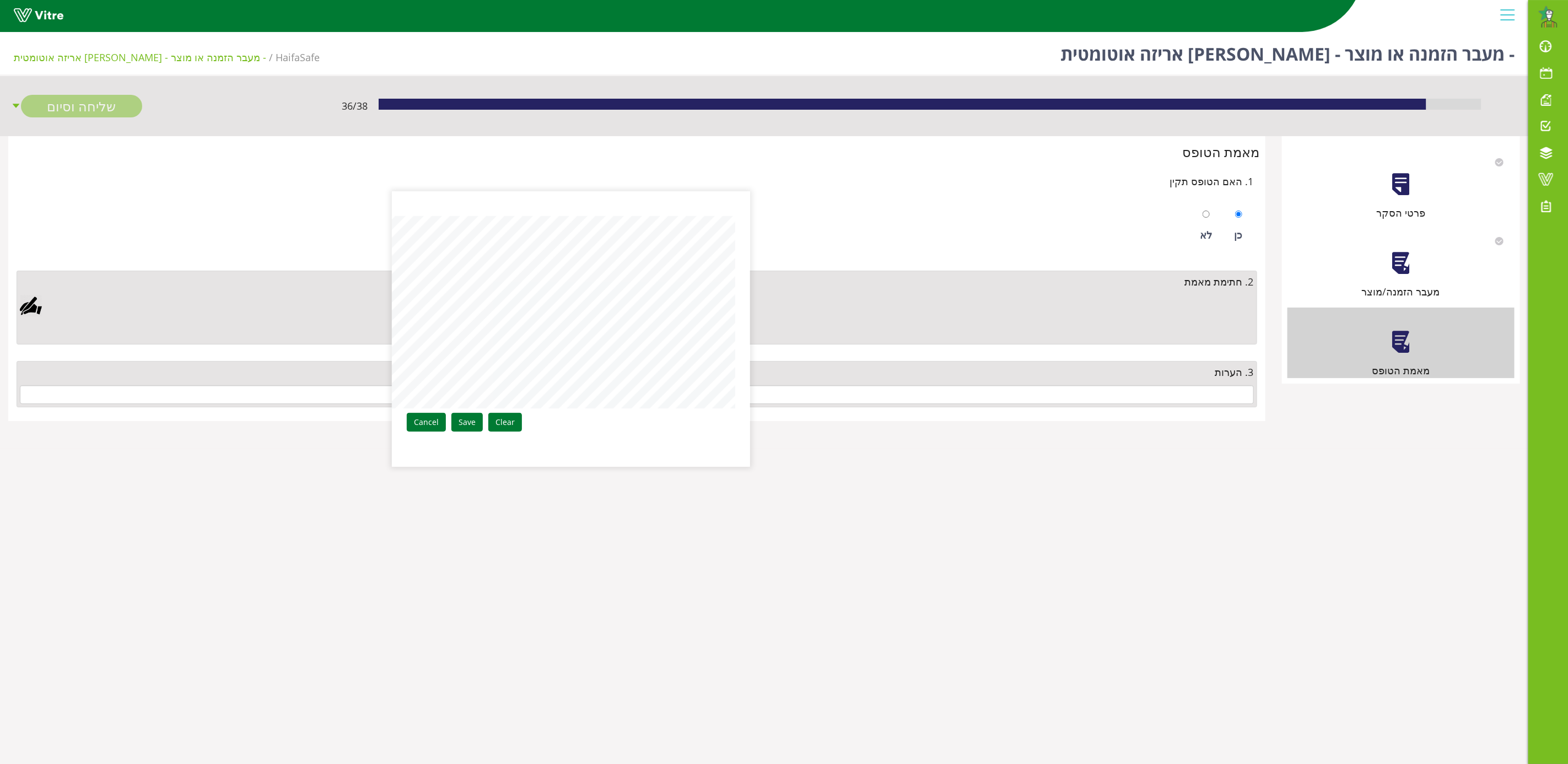
click at [453, 425] on link "Save" at bounding box center [467, 422] width 31 height 19
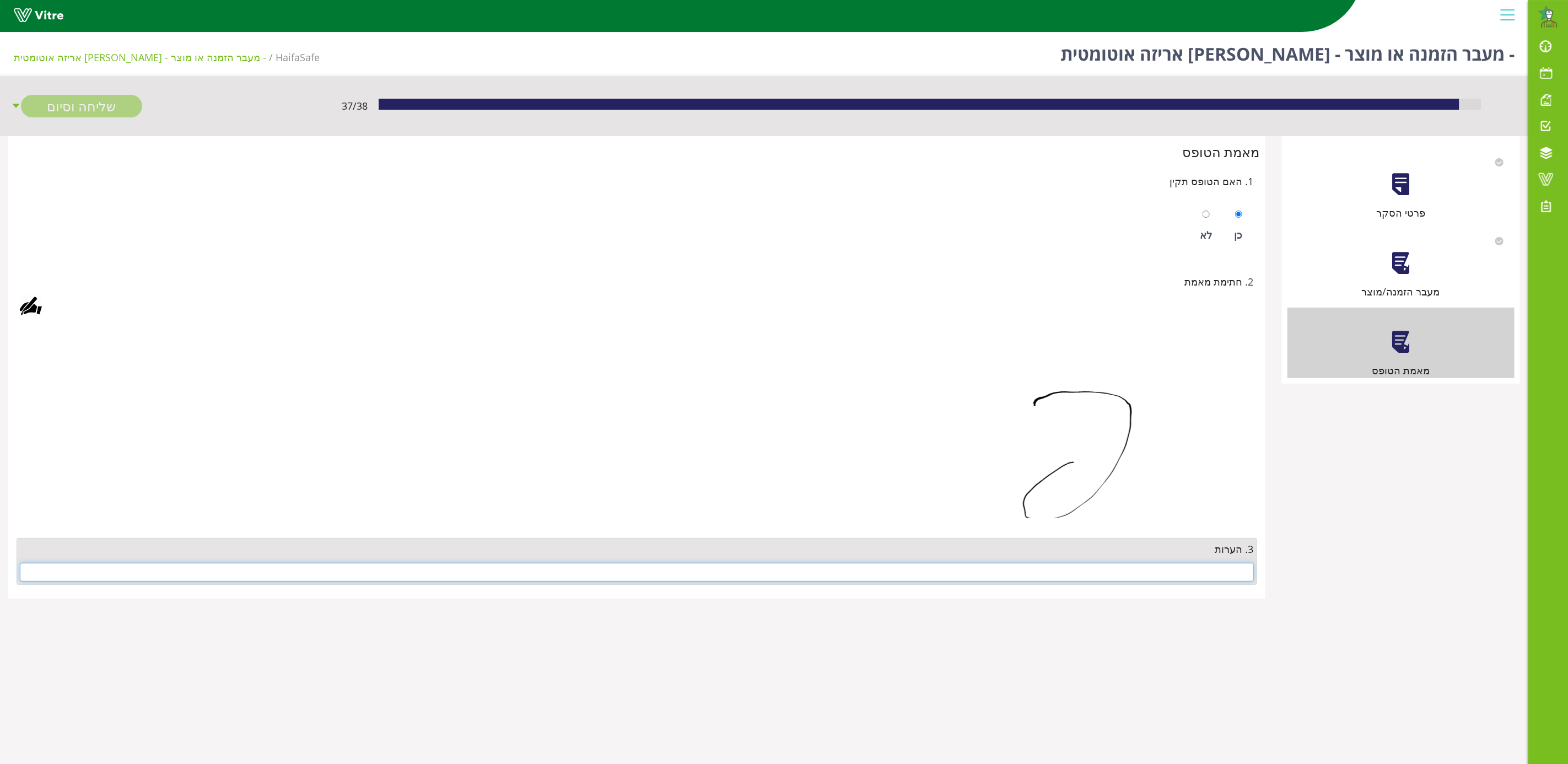
click at [1201, 574] on input "text" at bounding box center [636, 572] width 1234 height 19
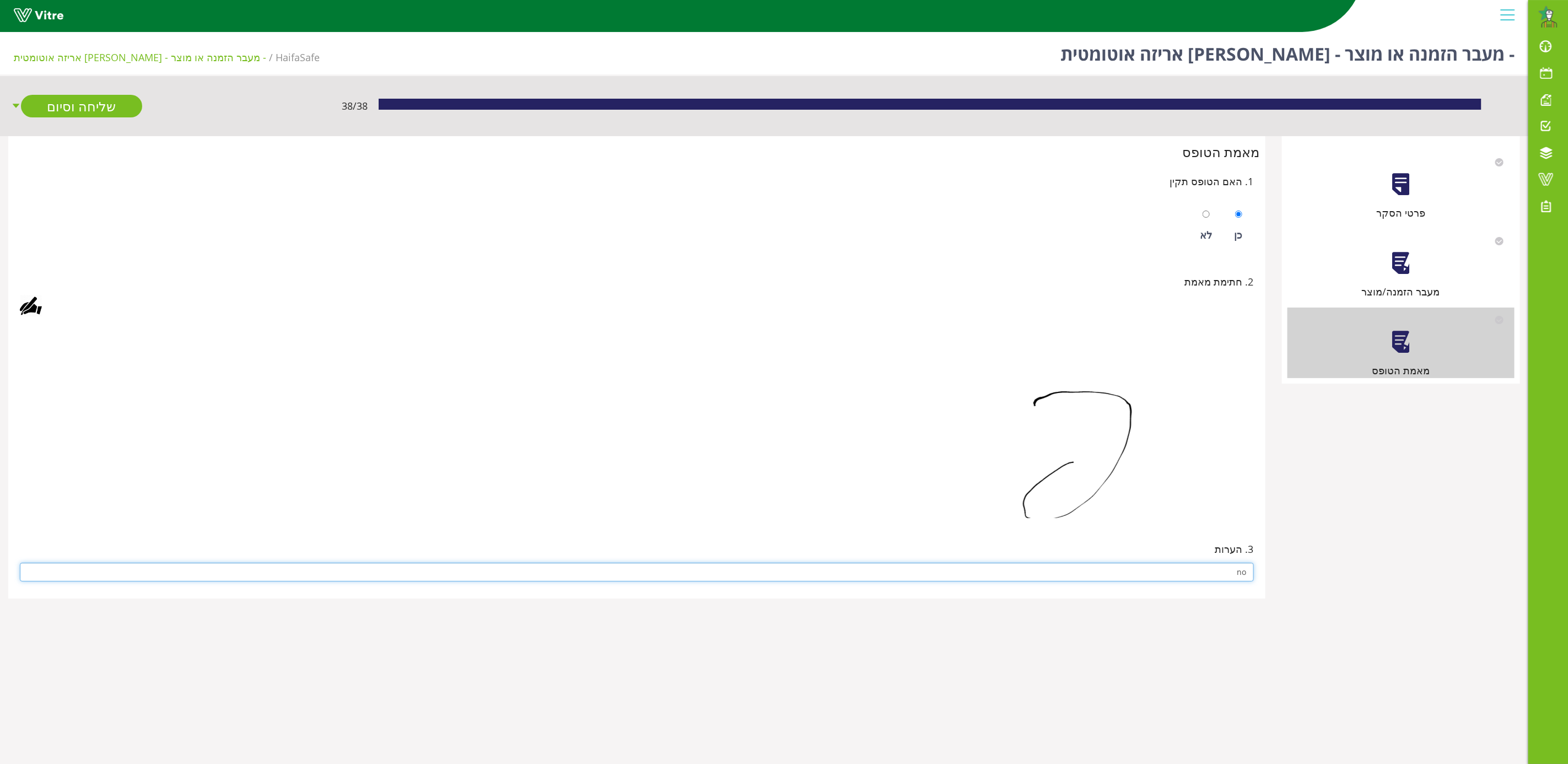
type input "no"
click at [1013, 469] on img at bounding box center [1075, 421] width 358 height 193
click at [112, 99] on link "שליחה וסיום" at bounding box center [82, 106] width 121 height 22
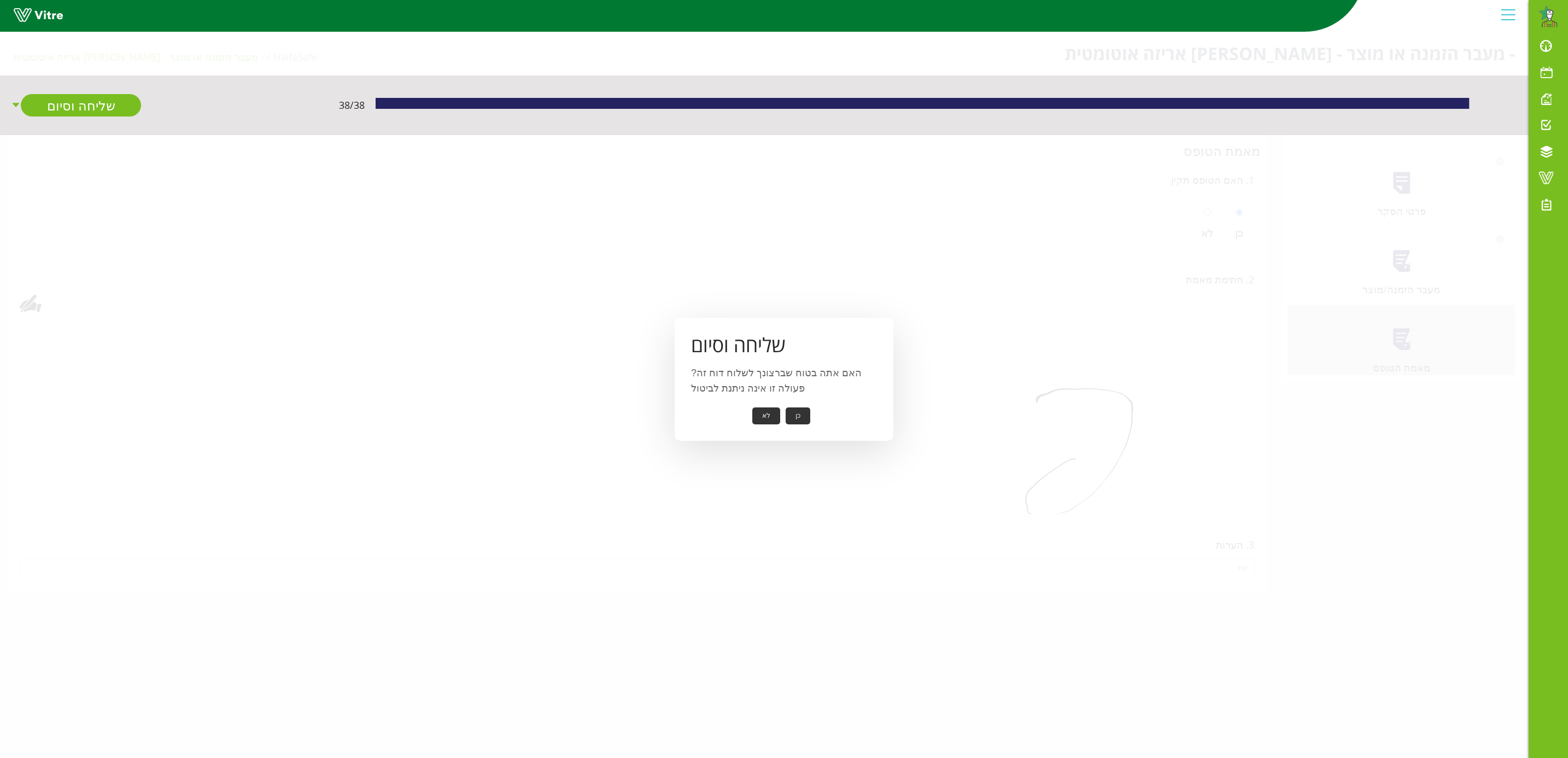
click at [793, 415] on button "כן" at bounding box center [798, 416] width 25 height 17
click at [773, 401] on button "אישור" at bounding box center [781, 408] width 36 height 17
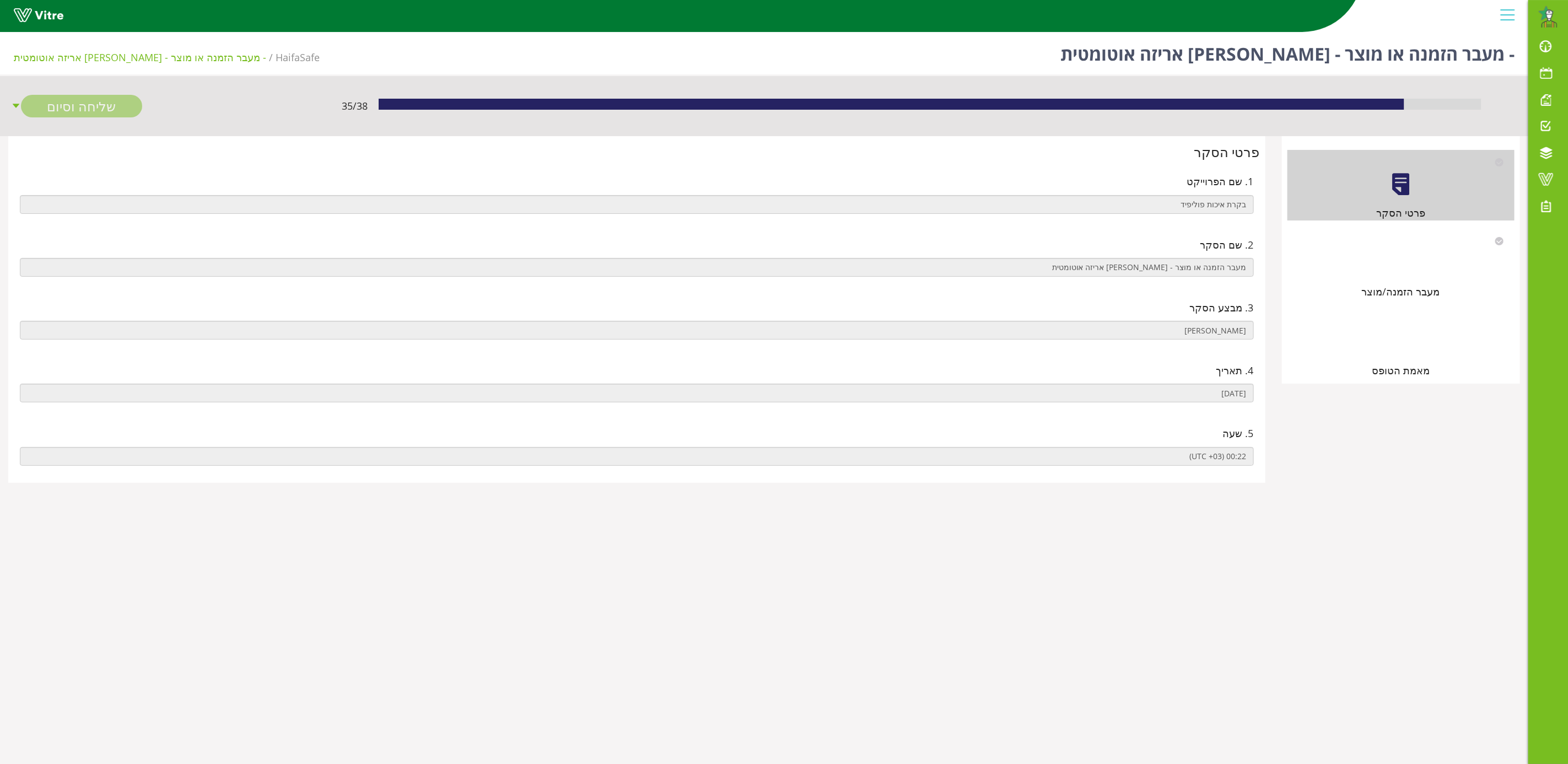
click at [1407, 270] on div at bounding box center [1400, 263] width 25 height 25
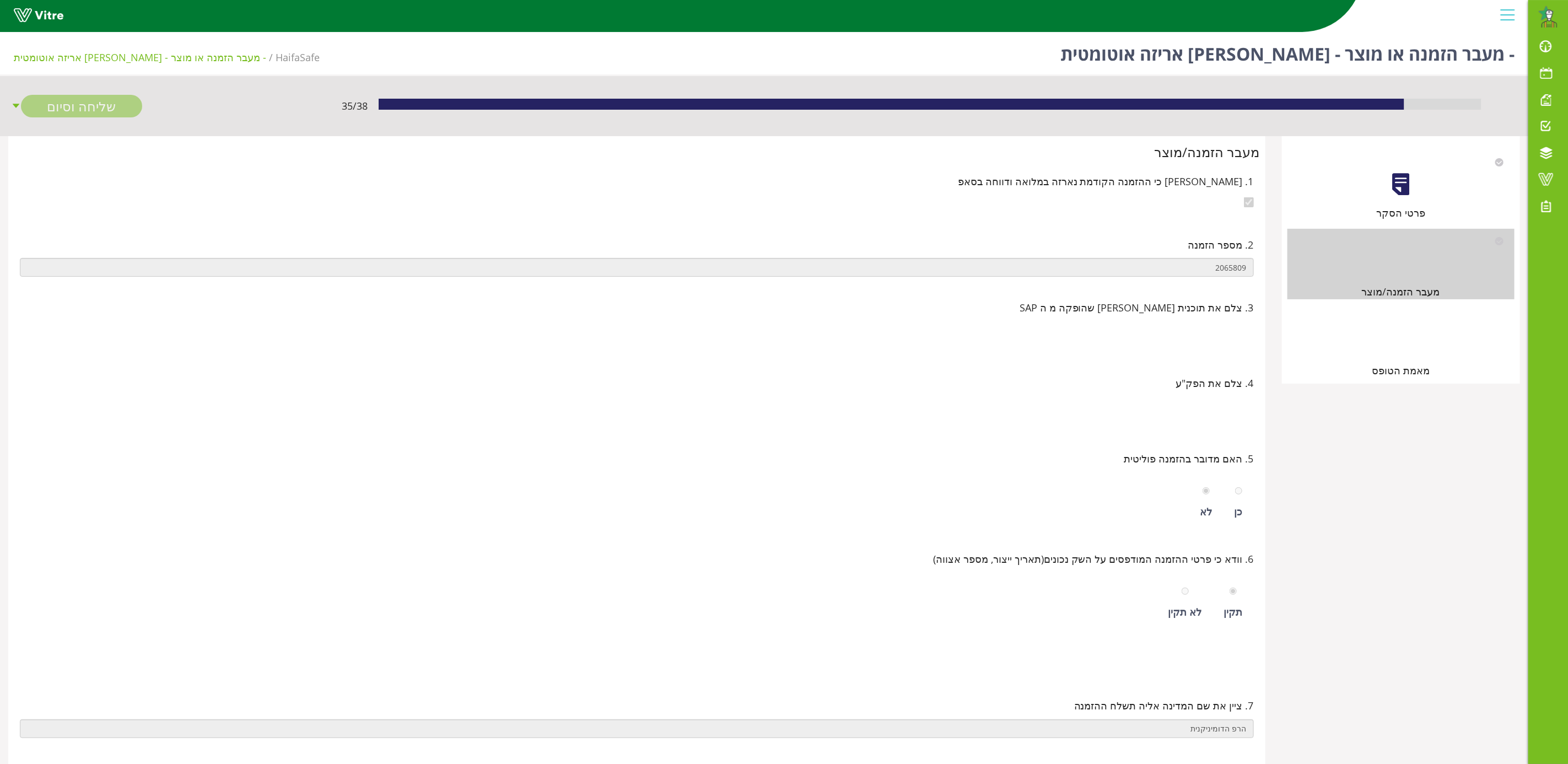
click at [1413, 349] on div at bounding box center [1400, 342] width 25 height 25
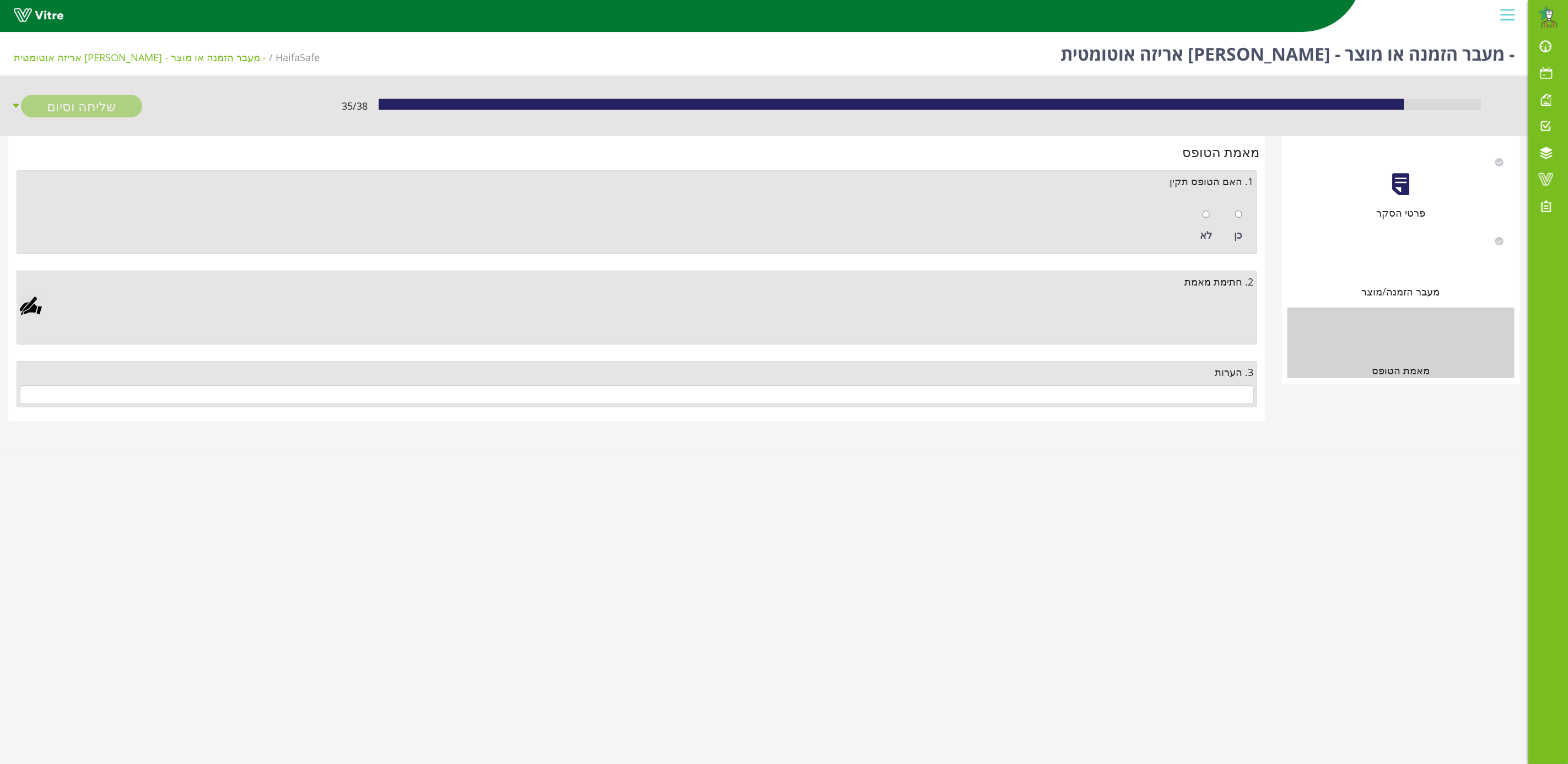
click at [1239, 220] on div at bounding box center [1239, 214] width 7 height 16
radio input "true"
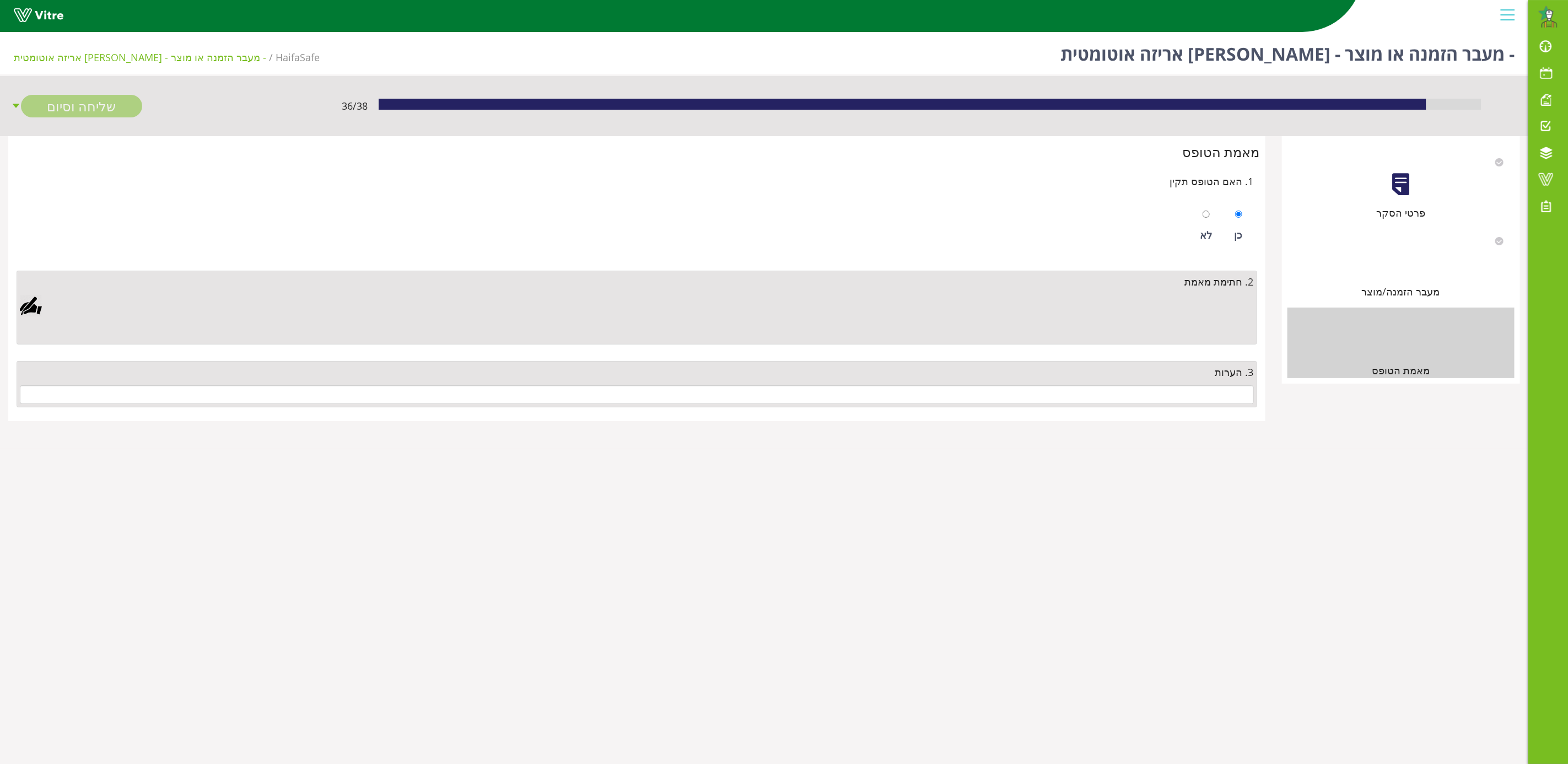
click at [37, 304] on div at bounding box center [30, 305] width 22 height 22
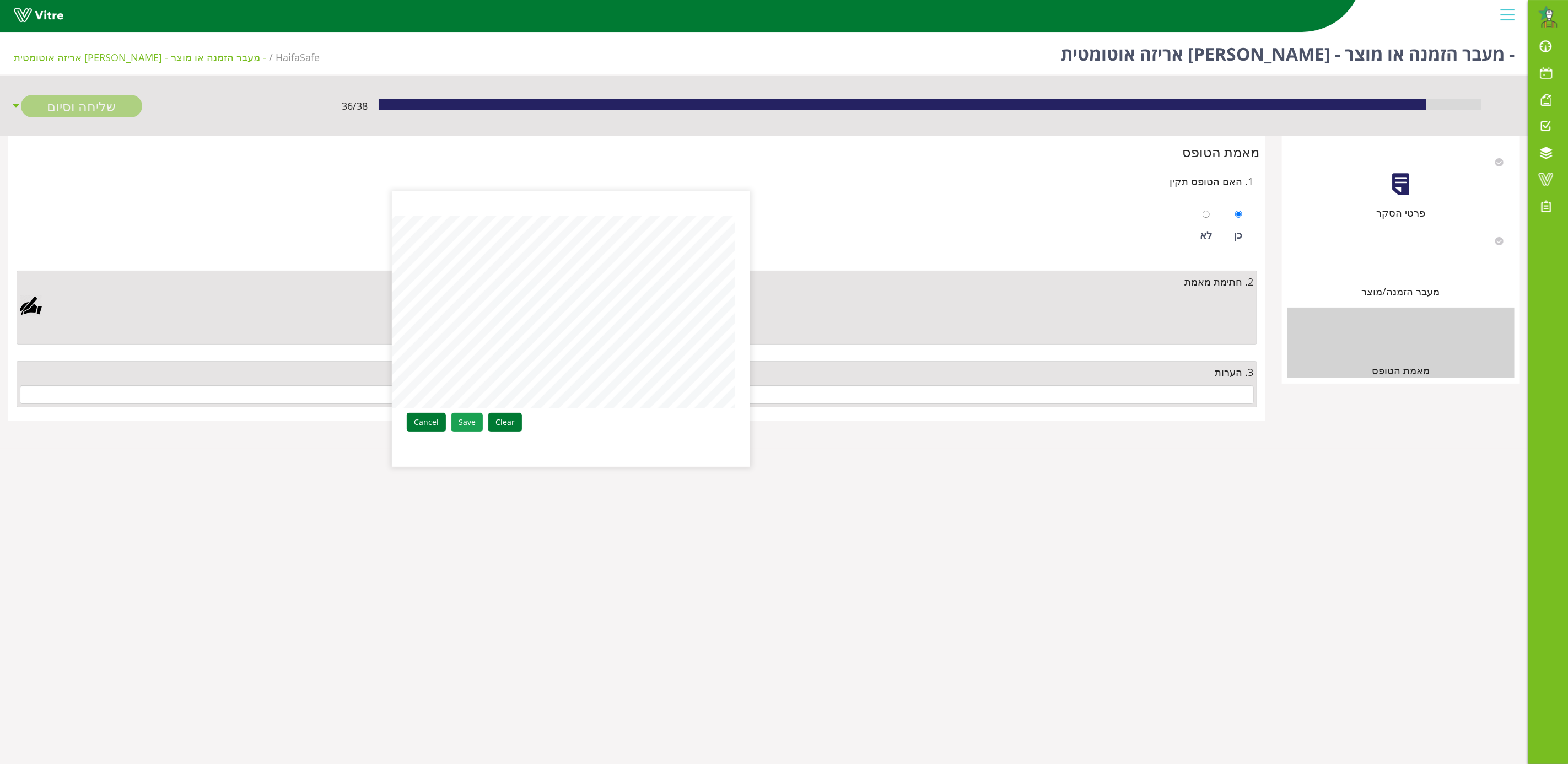
click at [471, 425] on link "Save" at bounding box center [467, 422] width 31 height 19
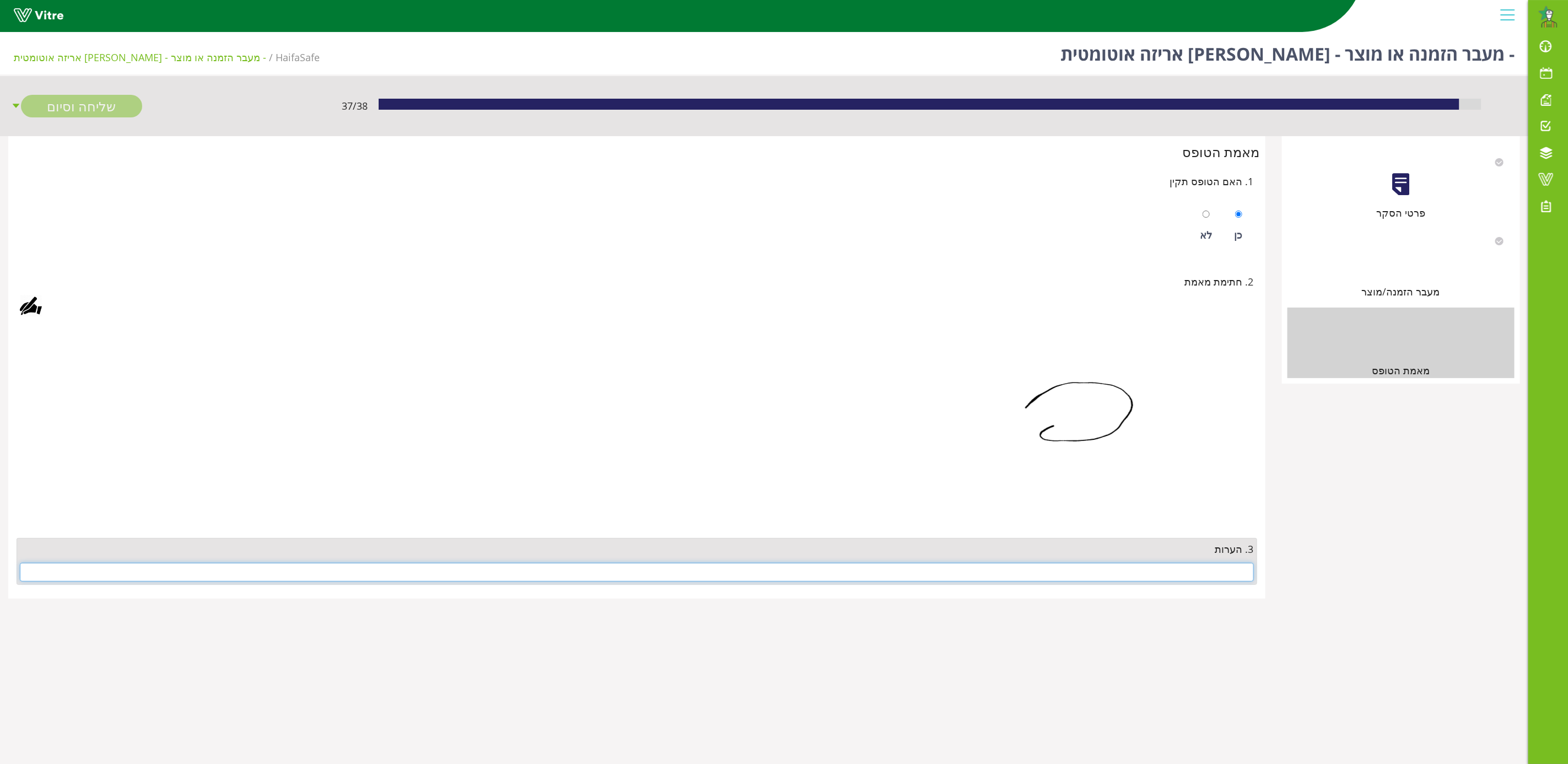
click at [1212, 578] on input "text" at bounding box center [636, 572] width 1234 height 19
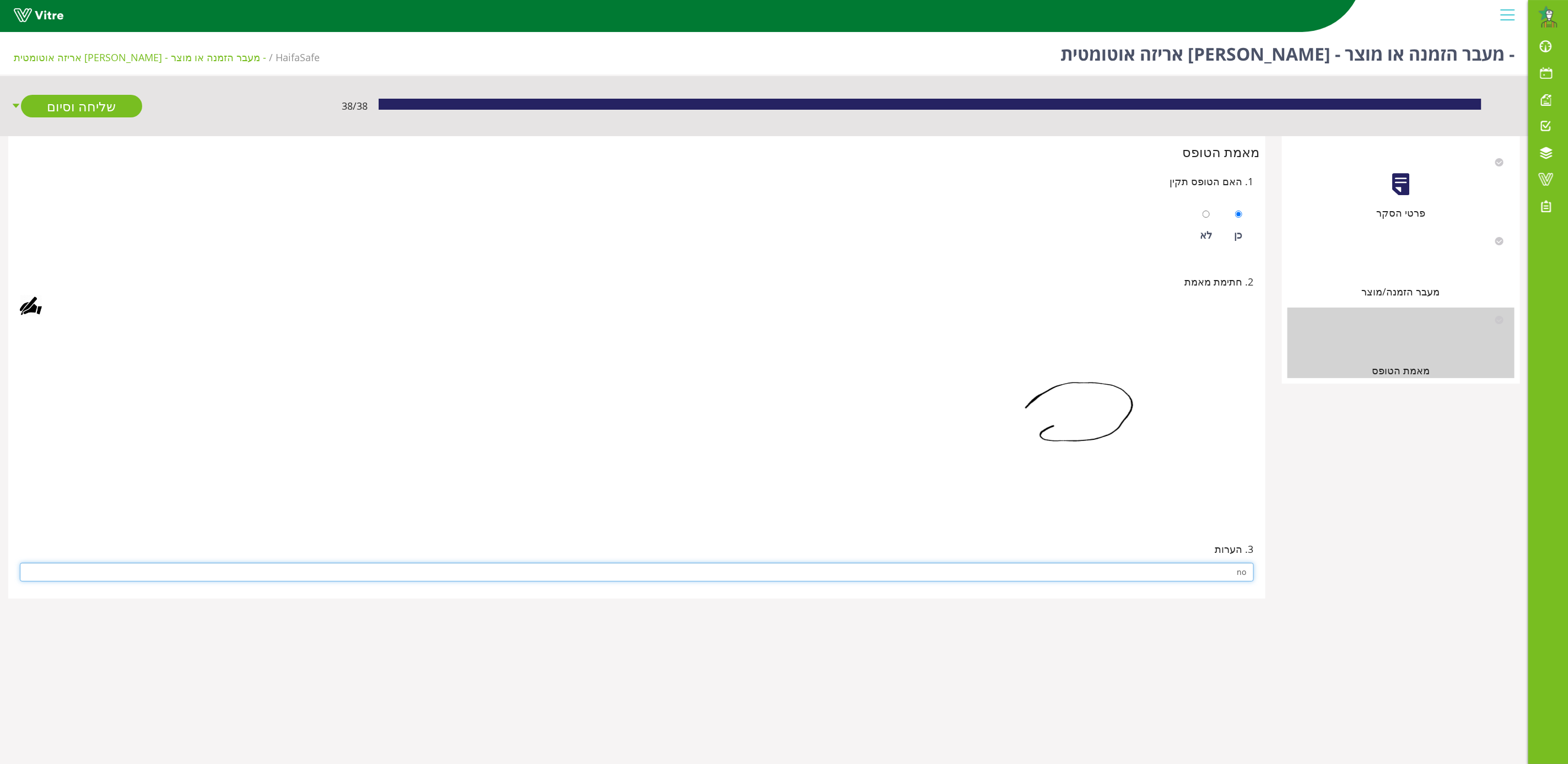
type input "no"
click at [951, 419] on img at bounding box center [1075, 421] width 358 height 193
click at [105, 111] on link "שליחה וסיום" at bounding box center [82, 106] width 121 height 22
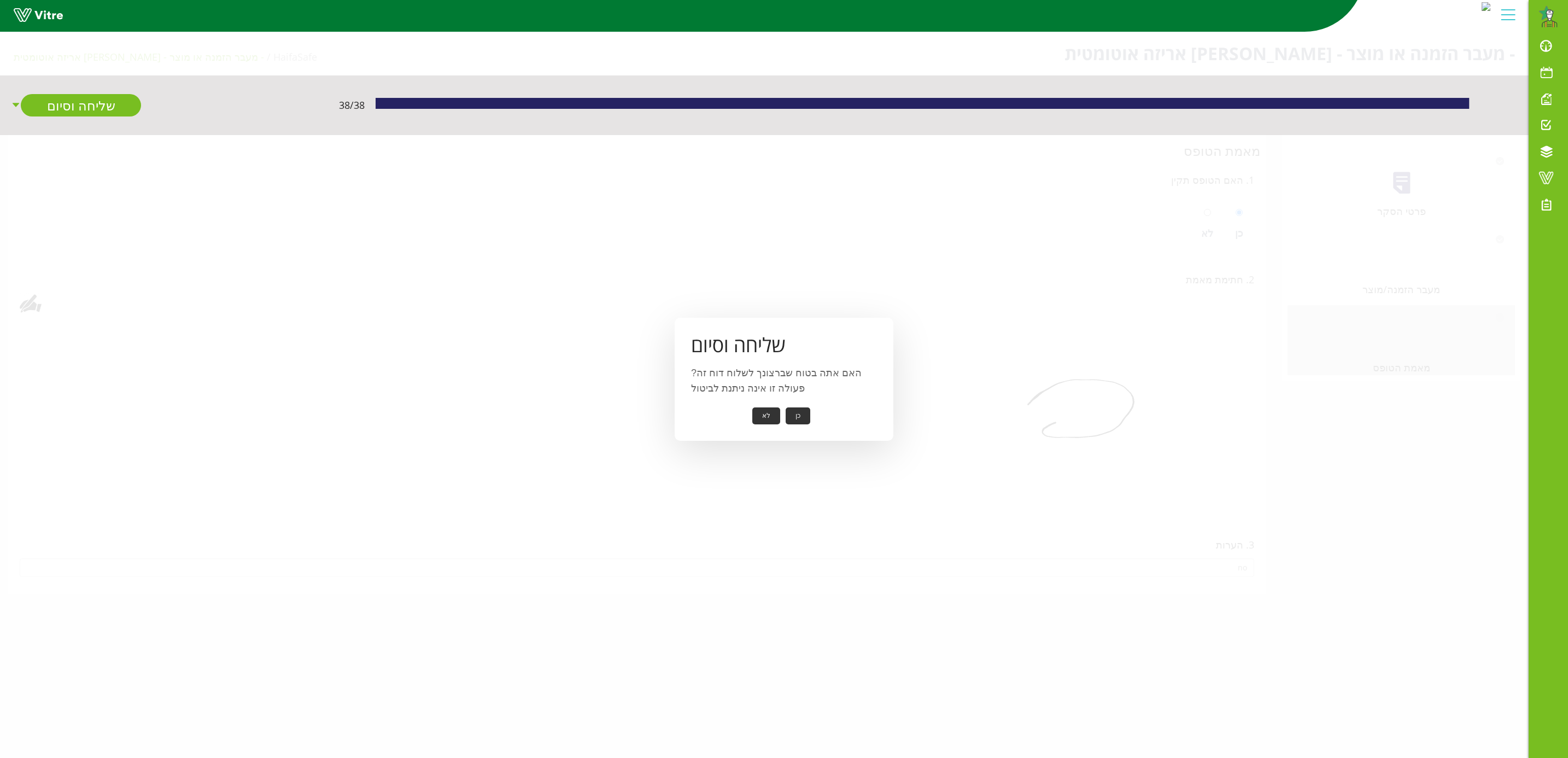
click at [796, 412] on button "כן" at bounding box center [798, 416] width 25 height 17
click at [783, 415] on button "אישור" at bounding box center [781, 408] width 36 height 17
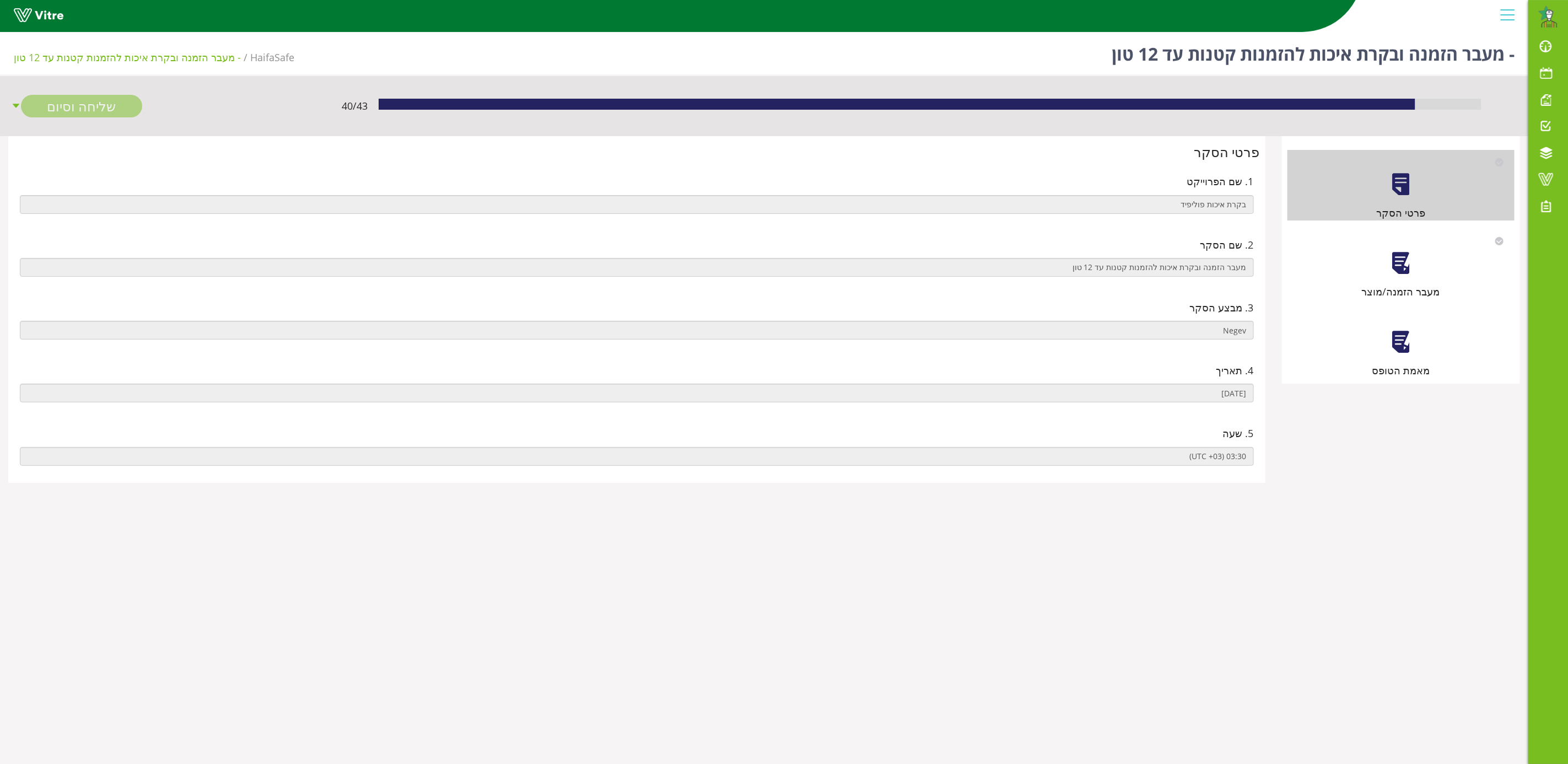
click at [1404, 268] on div at bounding box center [1400, 263] width 25 height 25
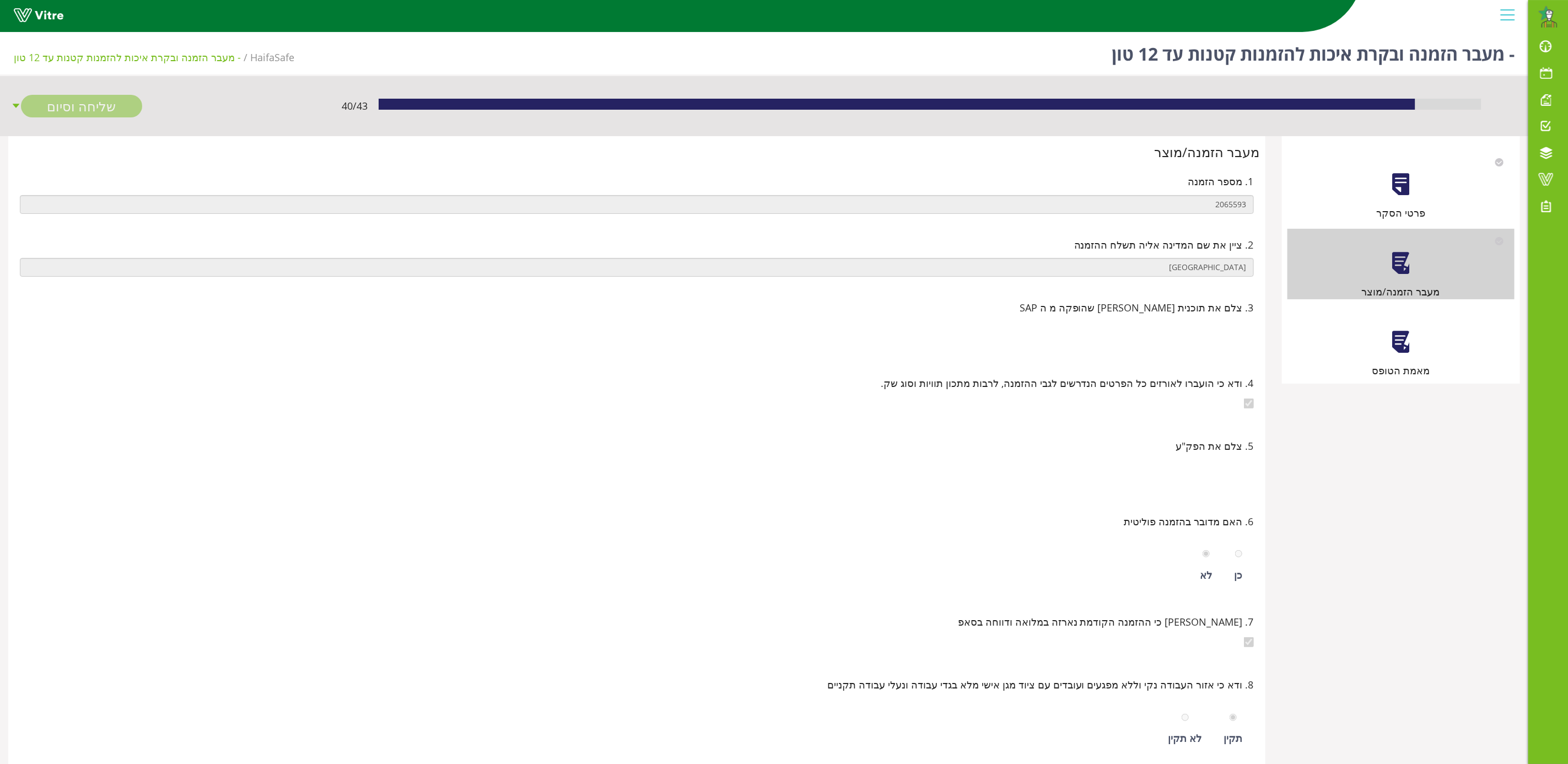
click at [1396, 355] on div "מאמת הטופס" at bounding box center [1401, 343] width 227 height 70
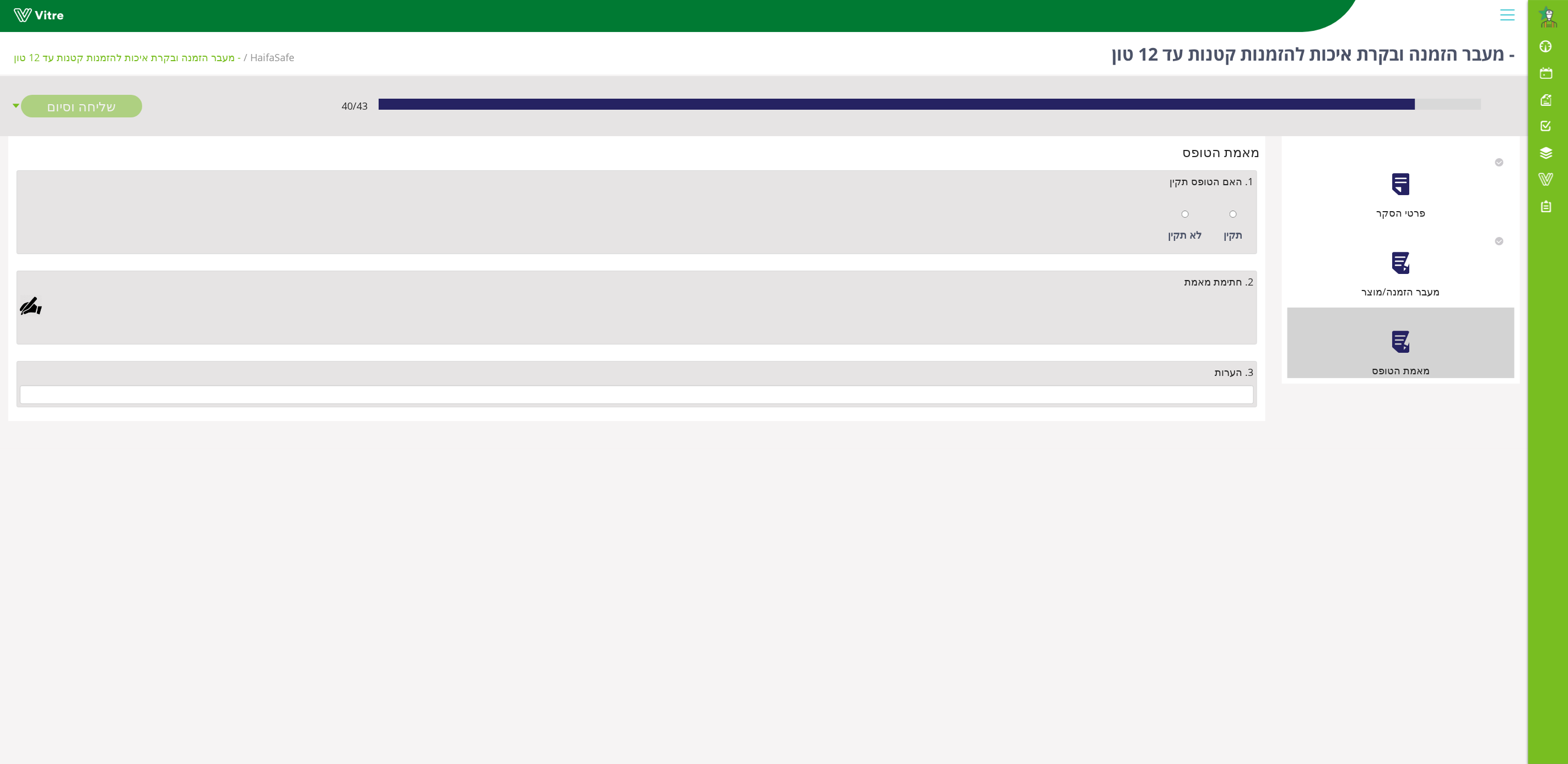
click at [1237, 212] on div "תקין" at bounding box center [1234, 226] width 30 height 51
radio input "true"
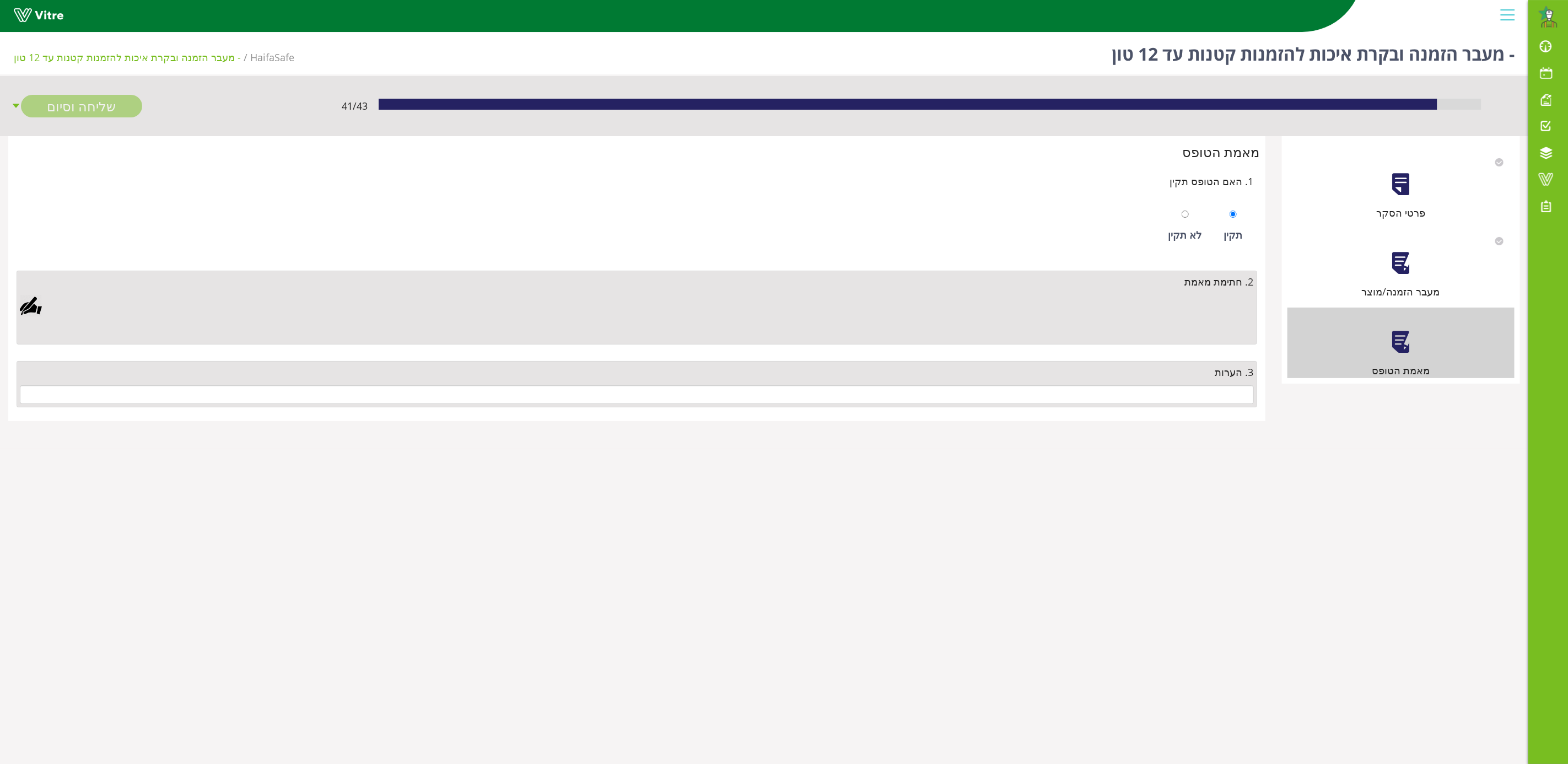
click at [37, 303] on div at bounding box center [30, 305] width 22 height 22
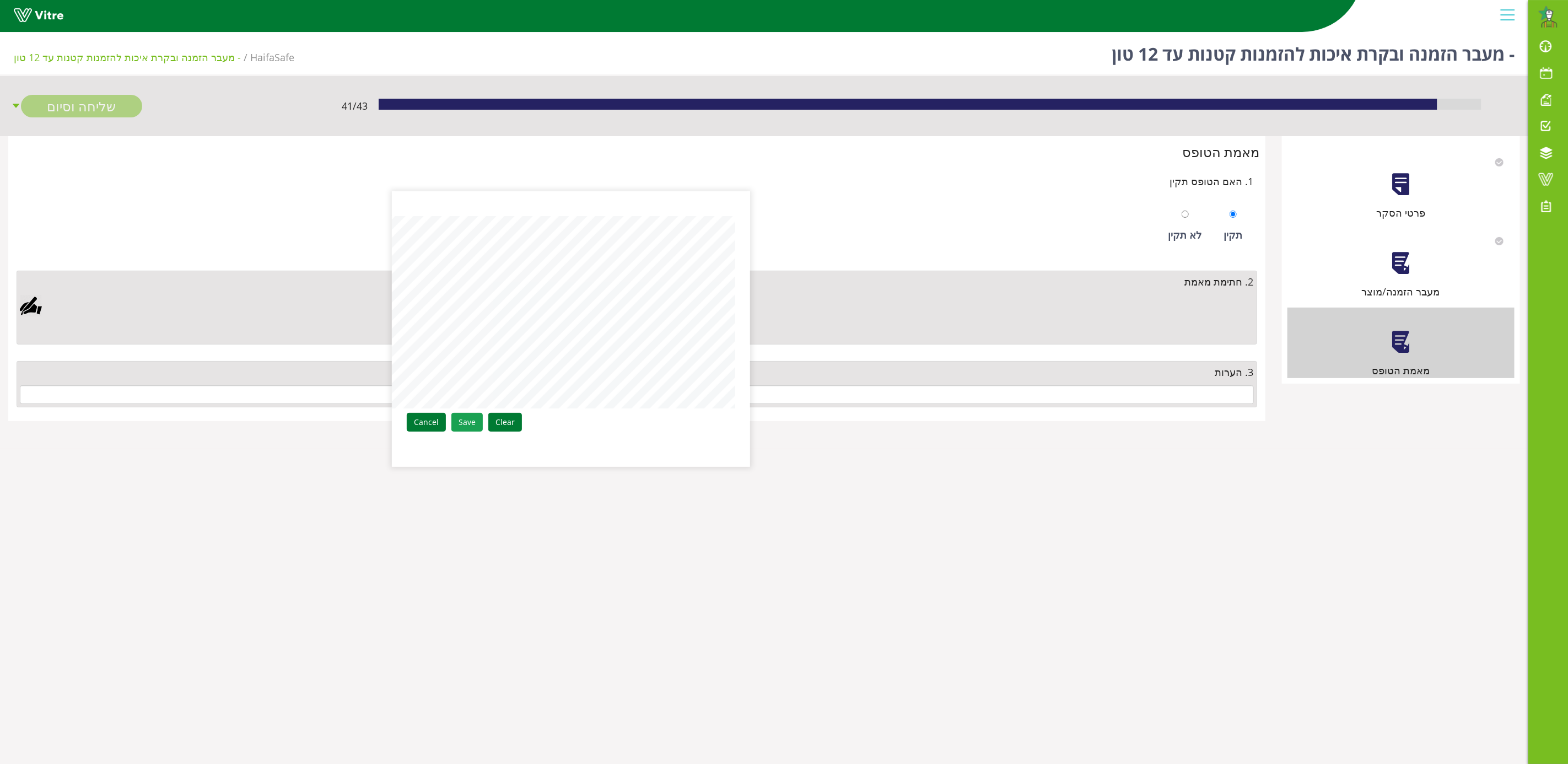
click at [466, 424] on link "Save" at bounding box center [467, 422] width 31 height 19
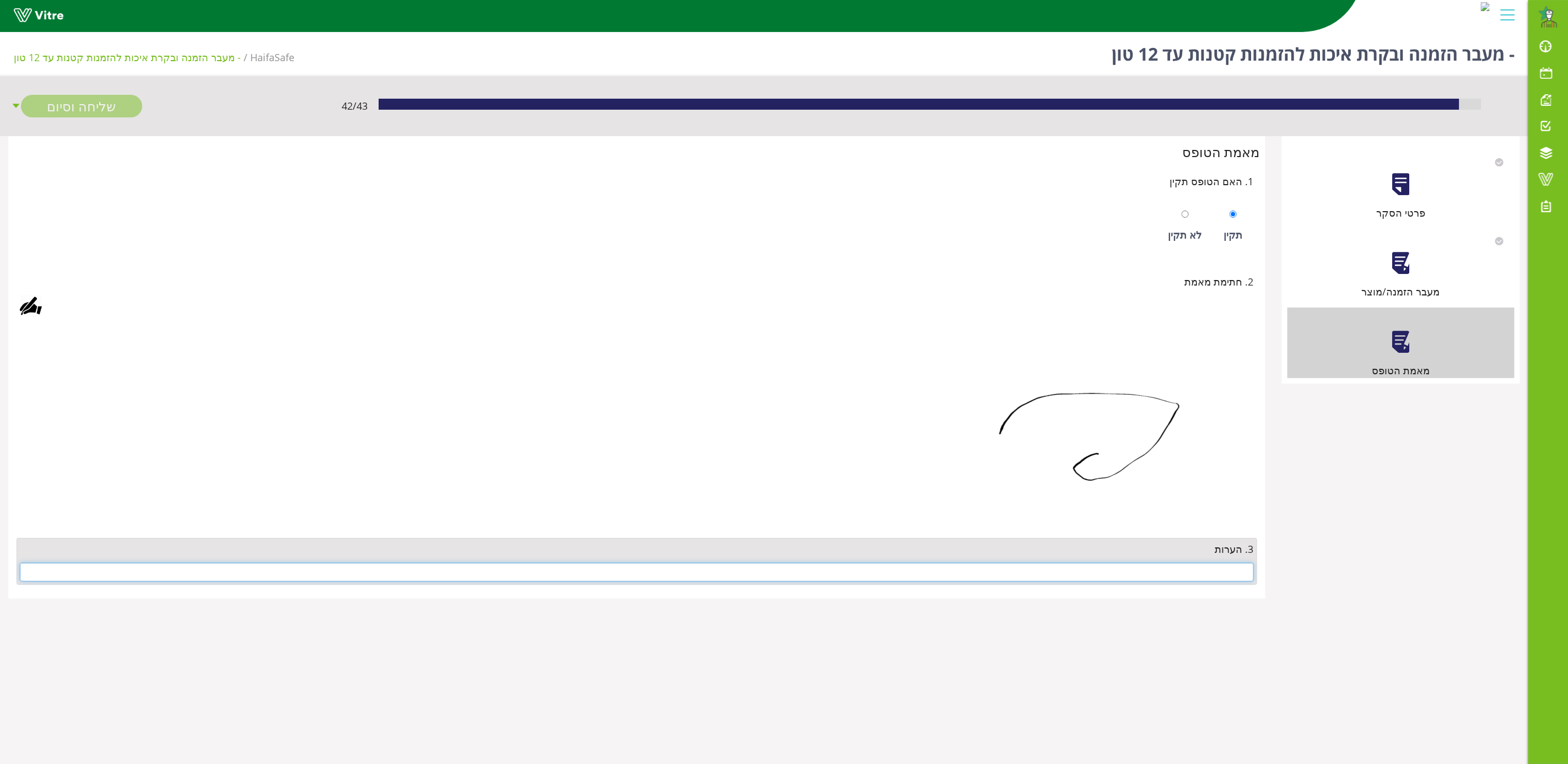
click at [1121, 576] on input "text" at bounding box center [636, 572] width 1234 height 19
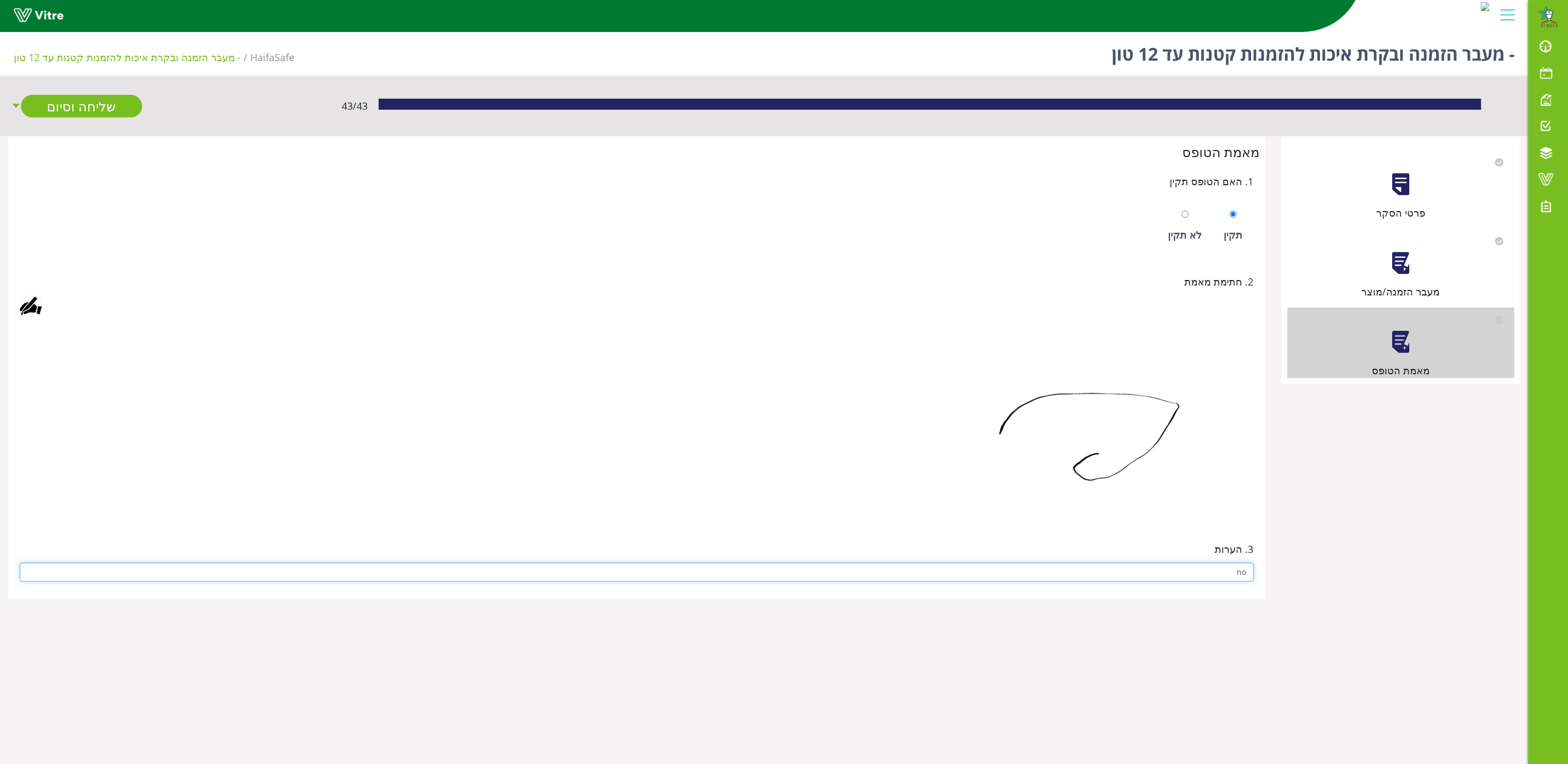
type input "no"
click at [958, 492] on img at bounding box center [1075, 421] width 358 height 193
click at [99, 107] on link "שליחה וסיום" at bounding box center [82, 106] width 121 height 22
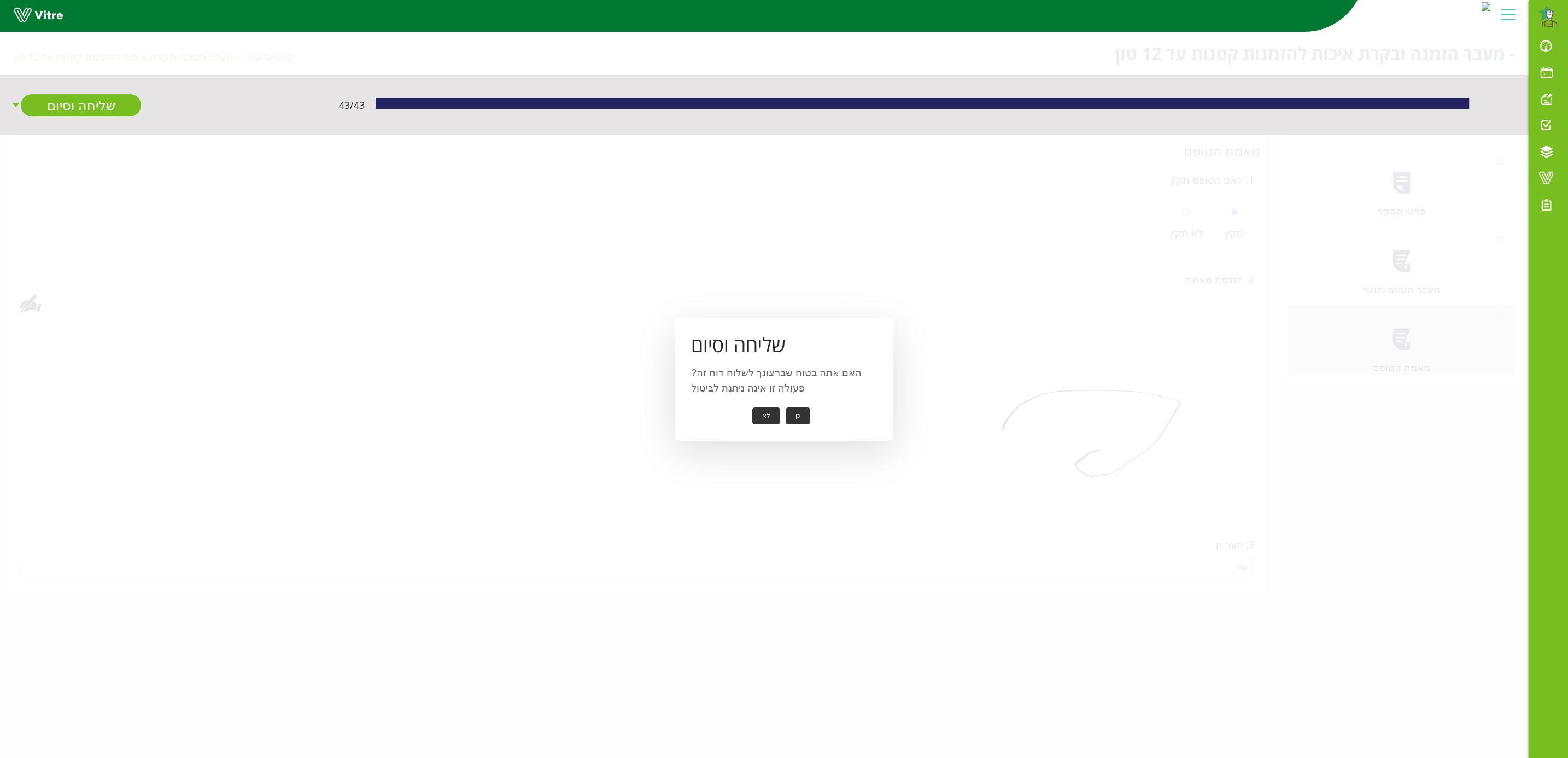
click at [806, 409] on button "כן" at bounding box center [798, 416] width 25 height 17
click at [776, 401] on button "אישור" at bounding box center [781, 408] width 36 height 17
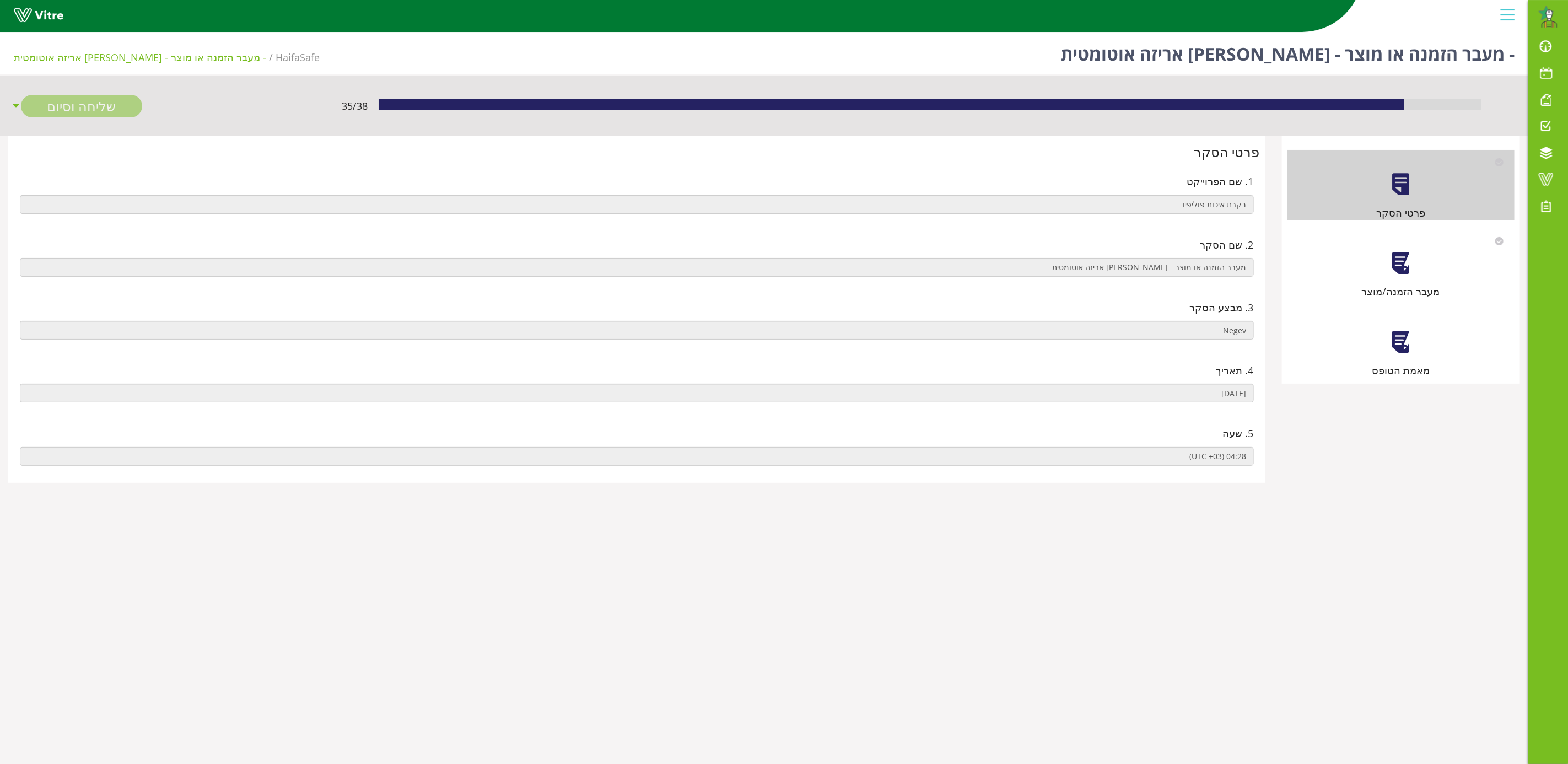
click at [1397, 268] on div at bounding box center [1400, 263] width 25 height 25
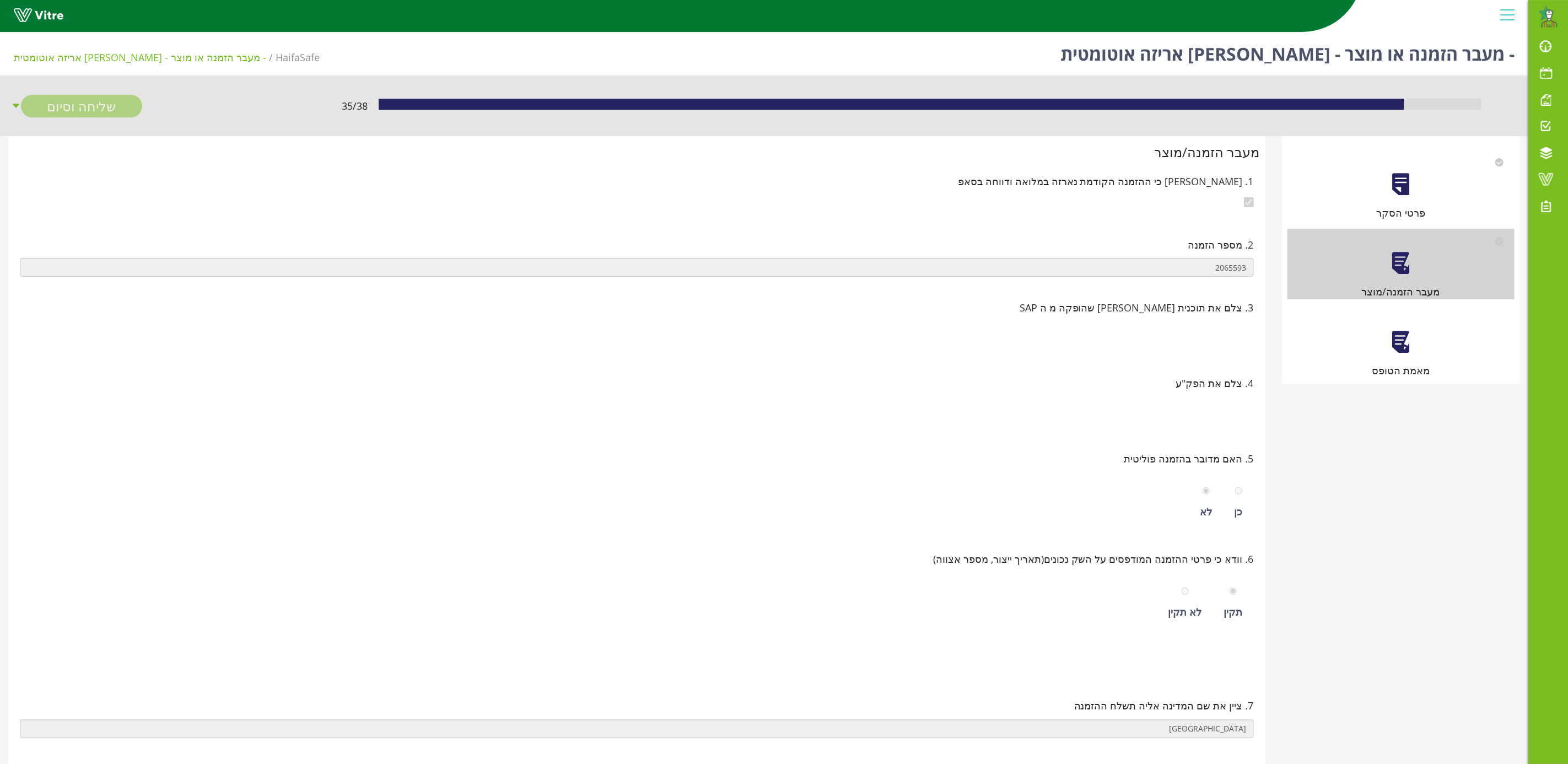
click at [1399, 346] on div at bounding box center [1400, 342] width 25 height 25
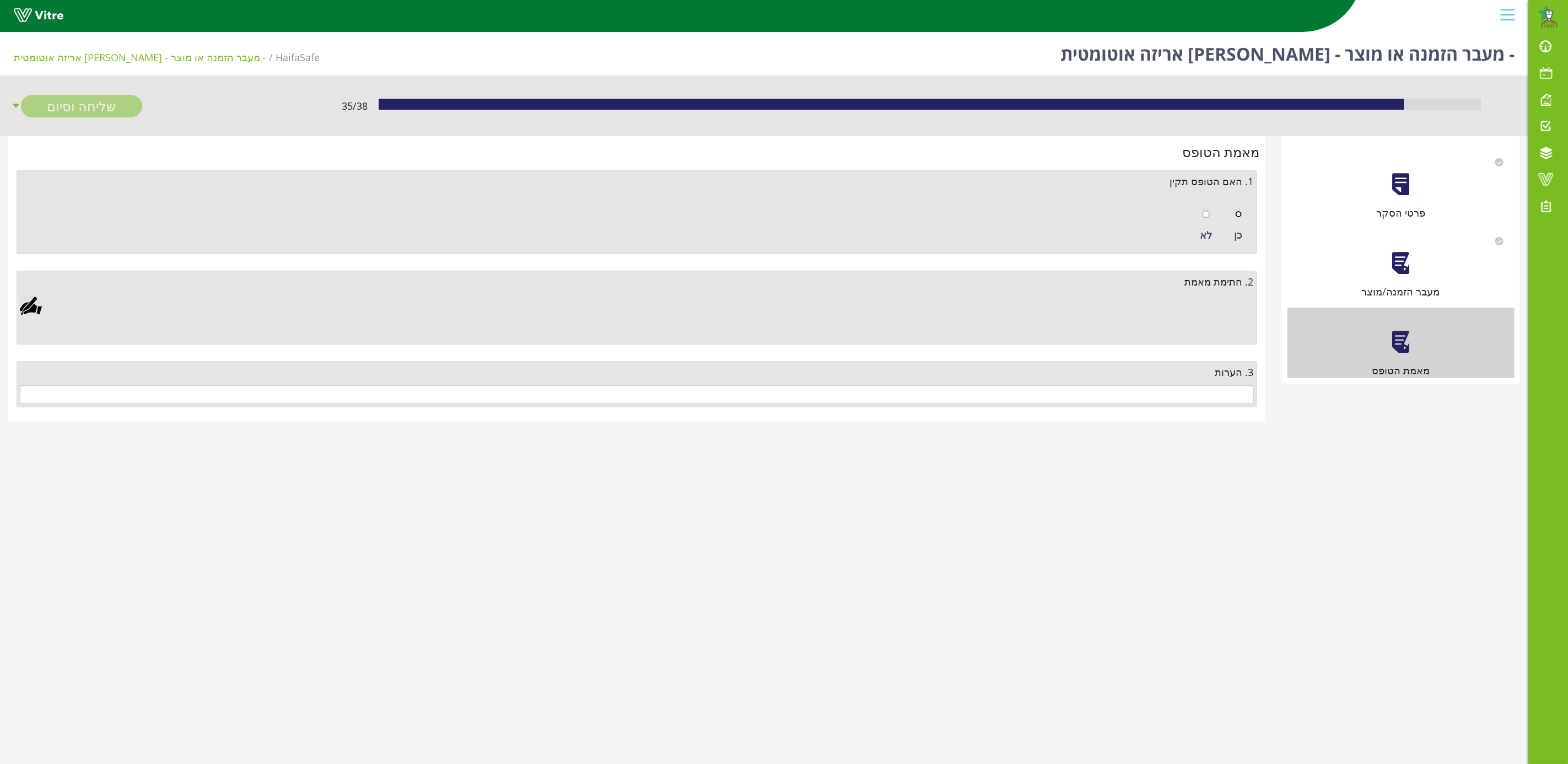
click at [1240, 214] on input "radio" at bounding box center [1239, 214] width 7 height 7
radio input "true"
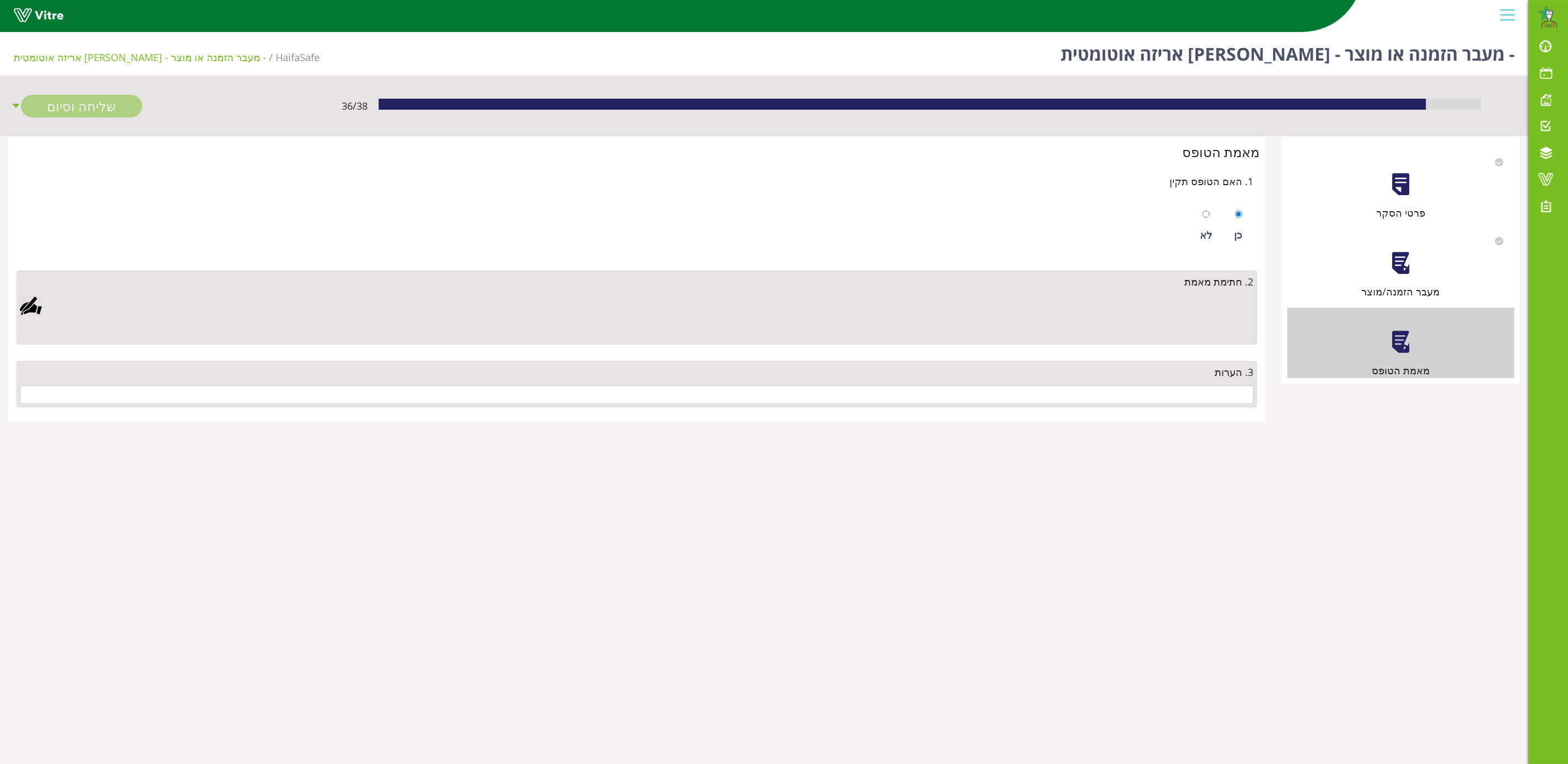
click at [30, 307] on div at bounding box center [30, 305] width 22 height 22
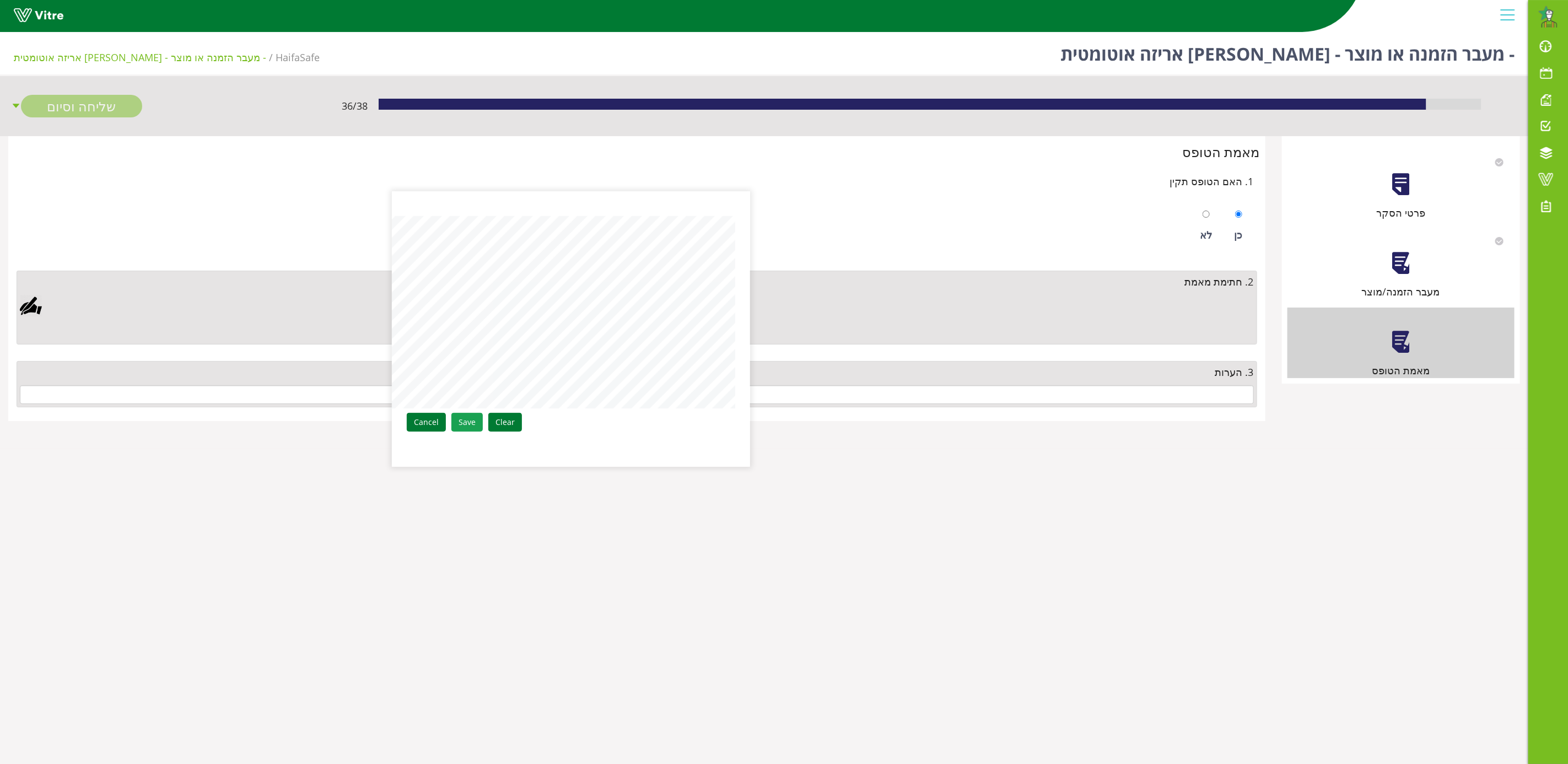
click at [465, 427] on link "Save" at bounding box center [467, 422] width 31 height 19
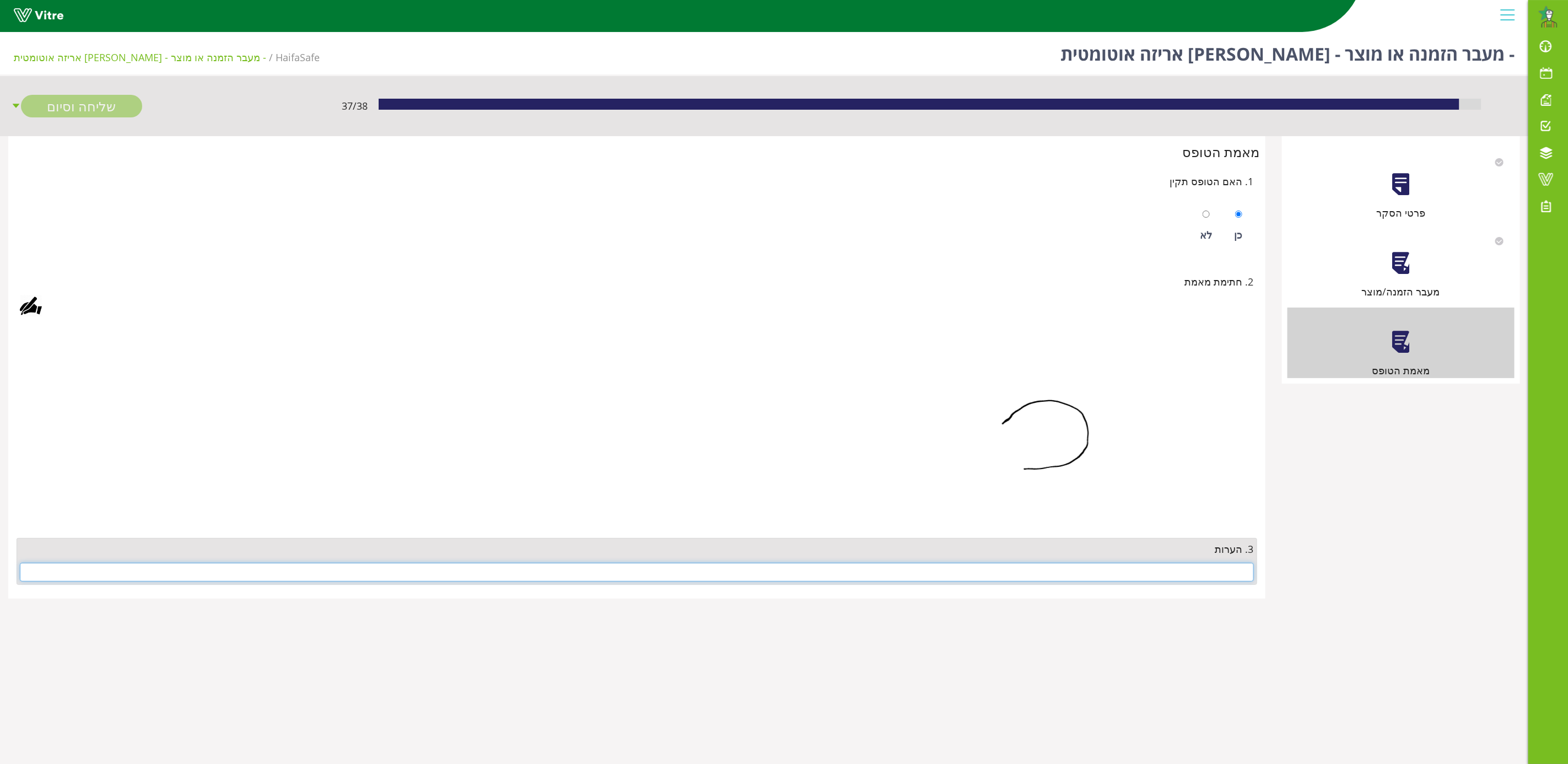
click at [1142, 577] on input "text" at bounding box center [636, 572] width 1234 height 19
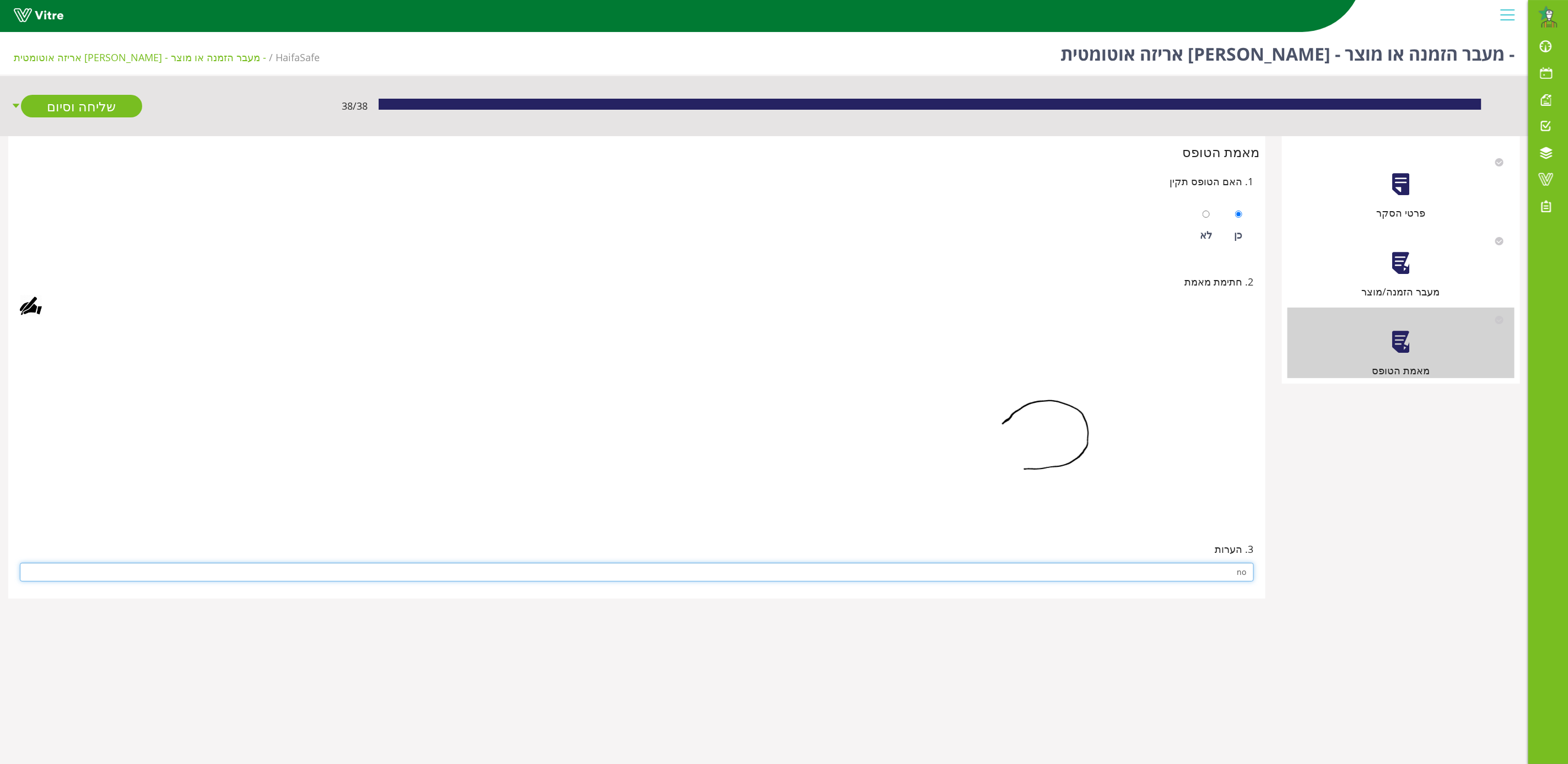
type input "no"
click at [974, 489] on img at bounding box center [1075, 421] width 358 height 193
click at [88, 106] on link "שליחה וסיום" at bounding box center [82, 106] width 121 height 22
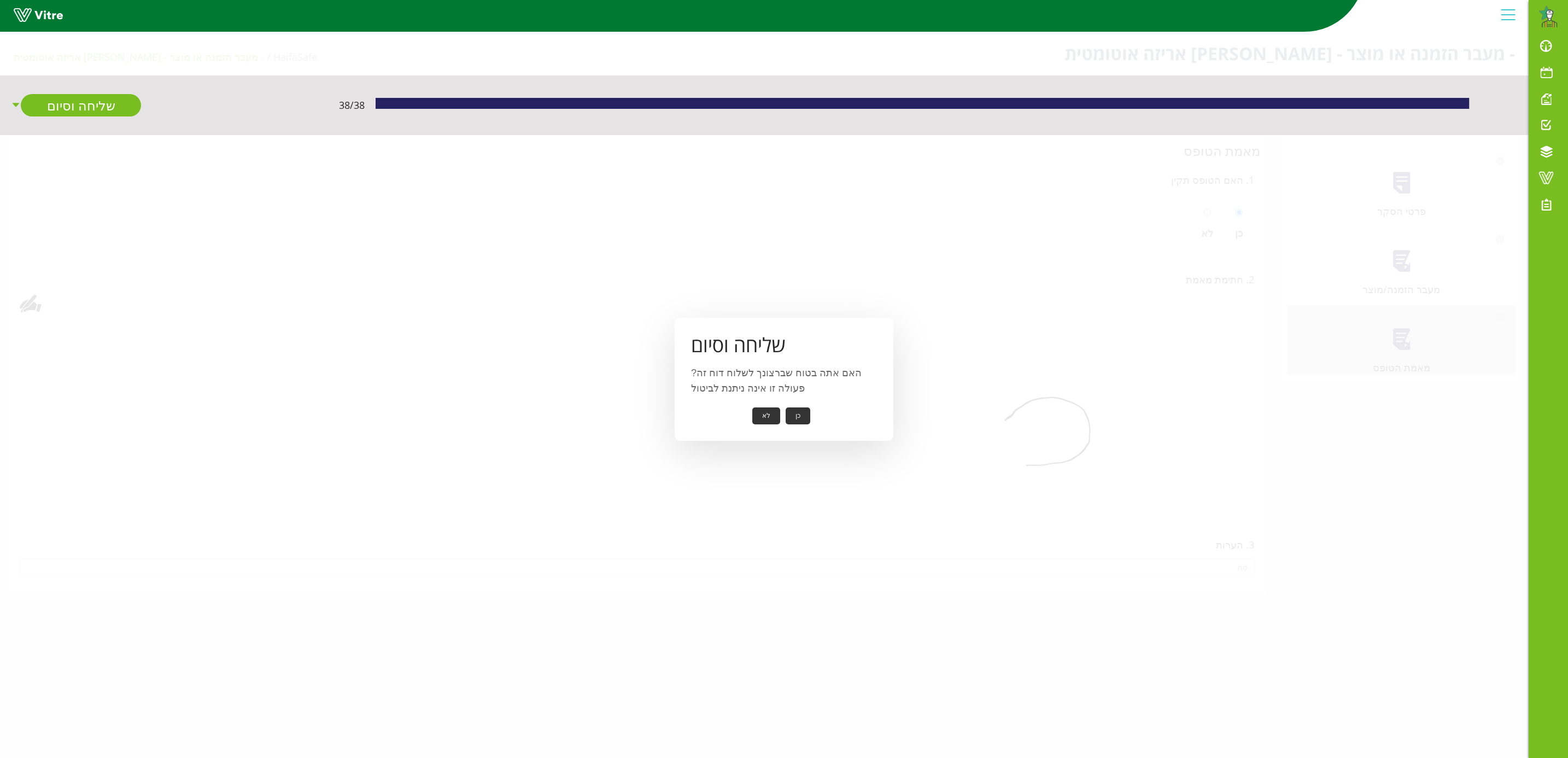
click at [797, 416] on button "כן" at bounding box center [798, 416] width 25 height 17
click at [787, 407] on button "אישור" at bounding box center [781, 408] width 36 height 17
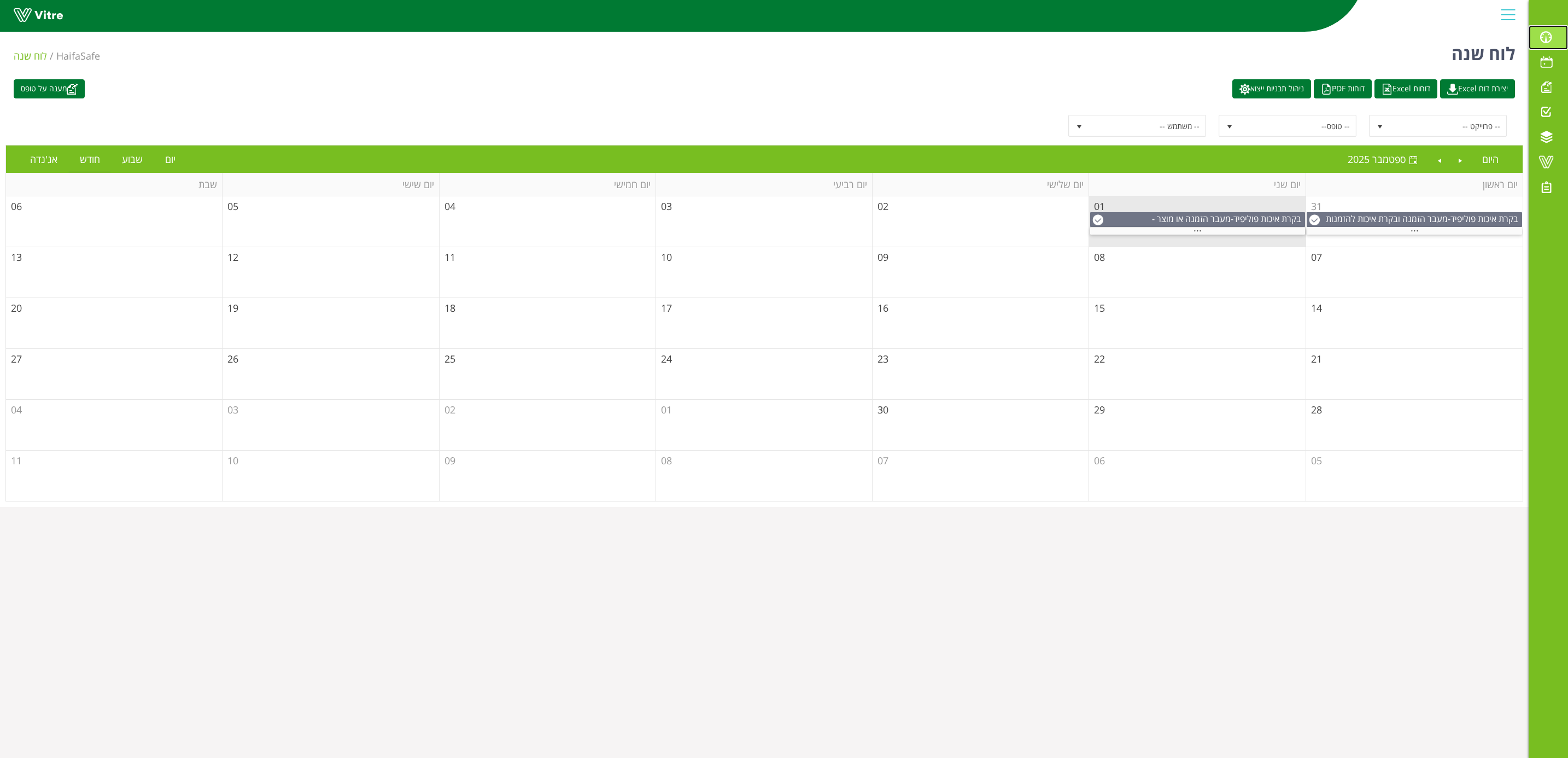
click at [1549, 44] on span at bounding box center [1546, 37] width 28 height 13
